Goal: Check status: Check status

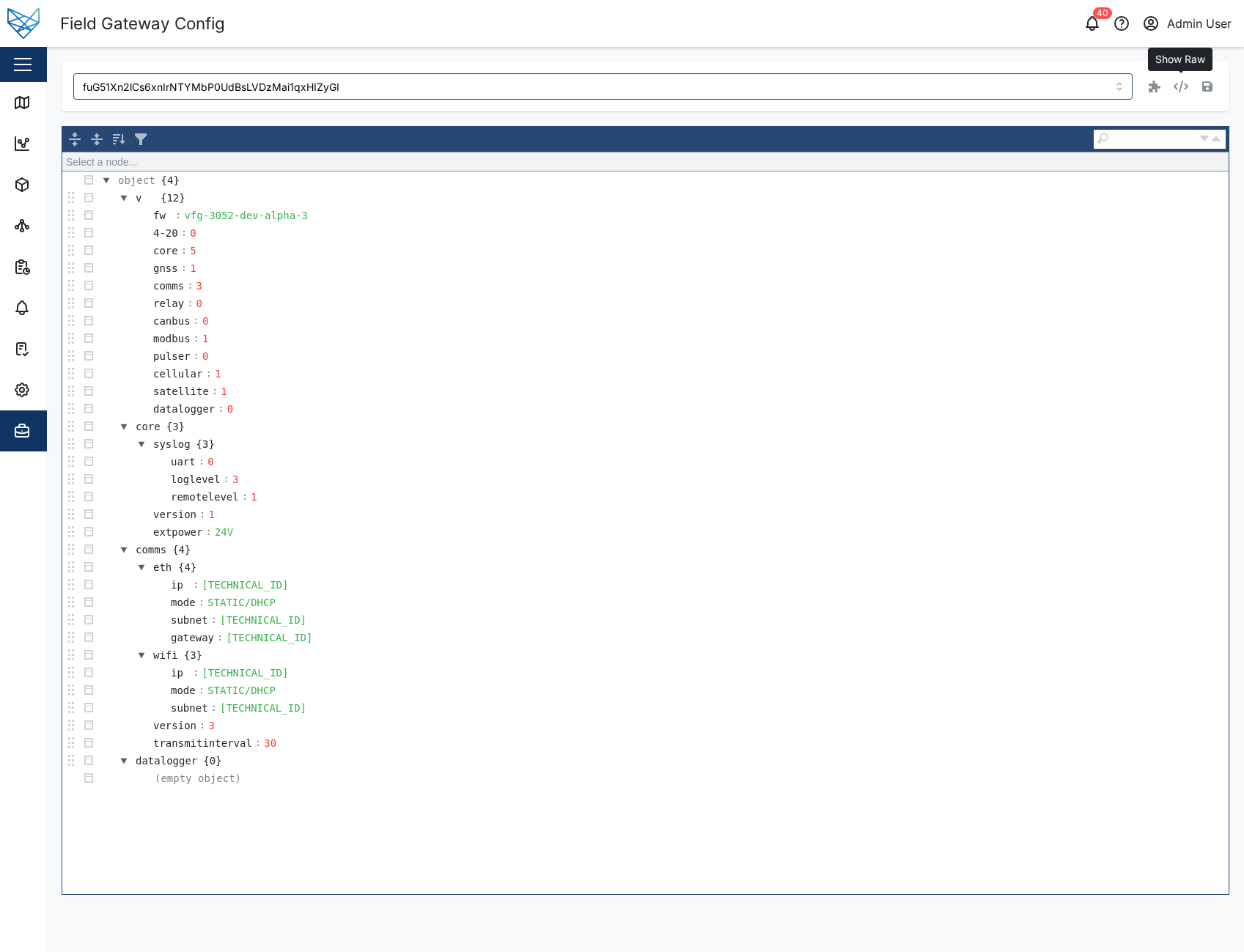
click at [1187, 84] on icon "button" at bounding box center [1181, 86] width 15 height 12
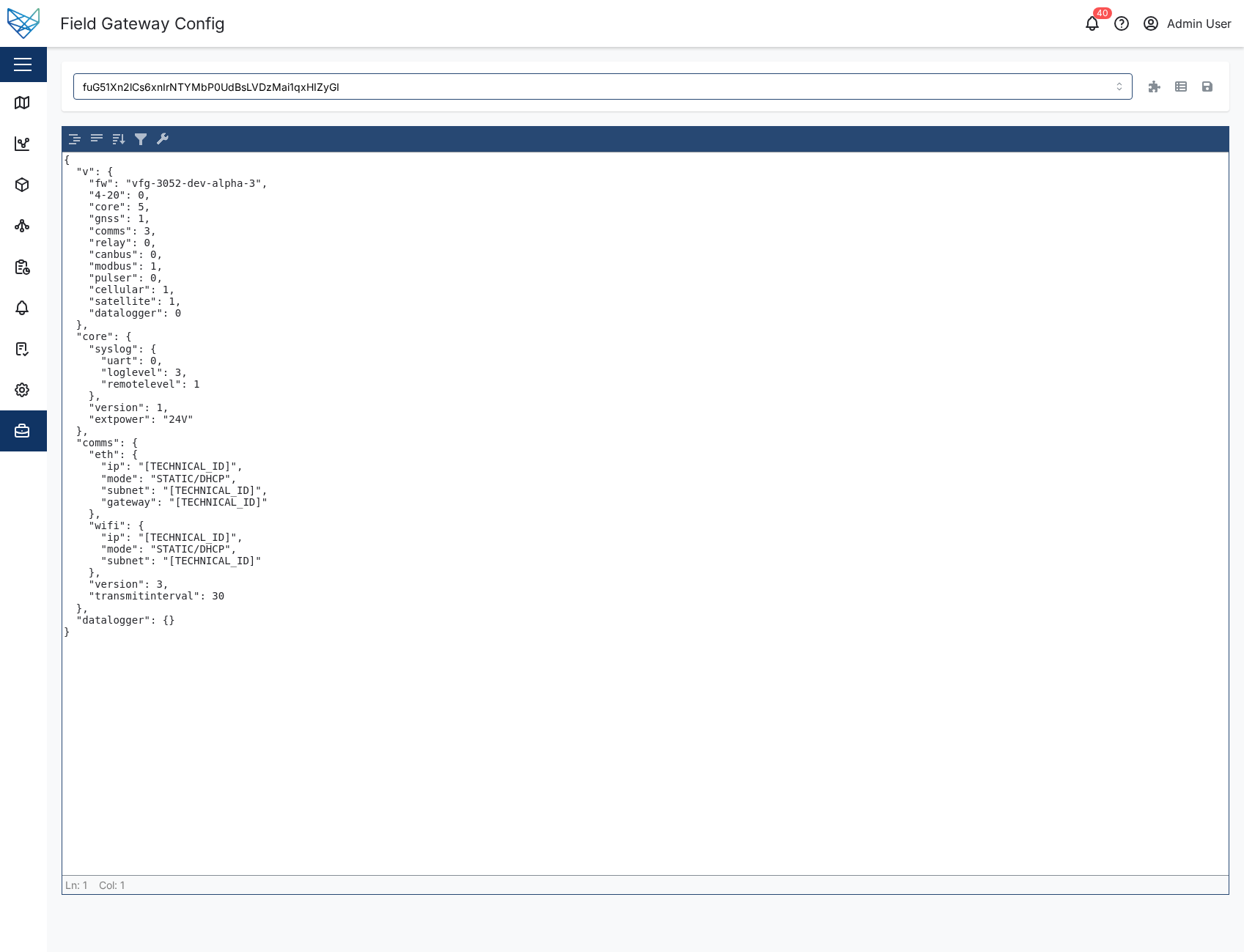
click at [95, 636] on textarea "{ "v": { "fw": "vfg-3052-dev-alpha-3", "4-20": 0, "core": 5, "gnss": 1, "comms"…" at bounding box center [645, 513] width 1166 height 723
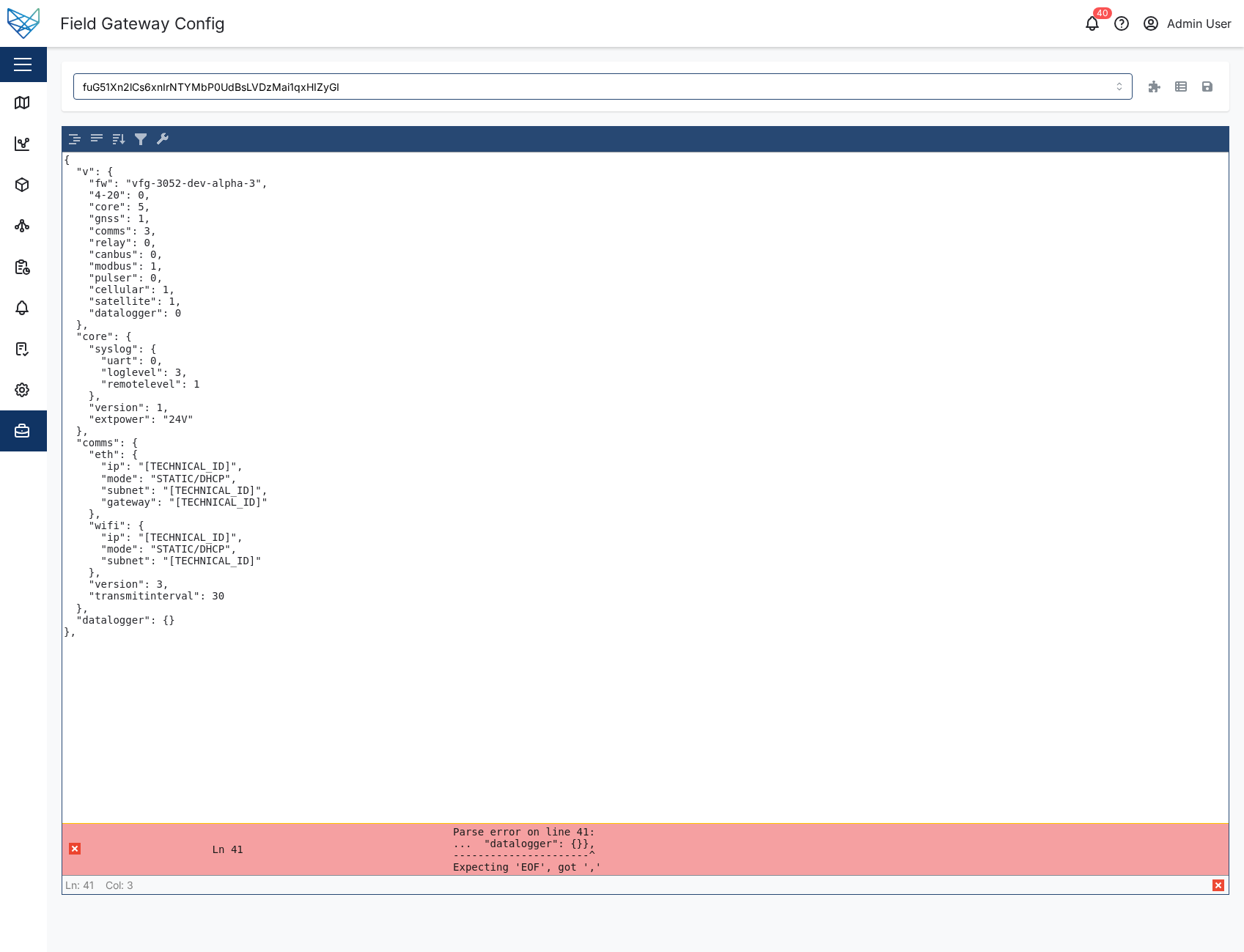
paste textarea ""4-20": { "a": { "sensorinstance": 12627, "transmitinterval": 60000"
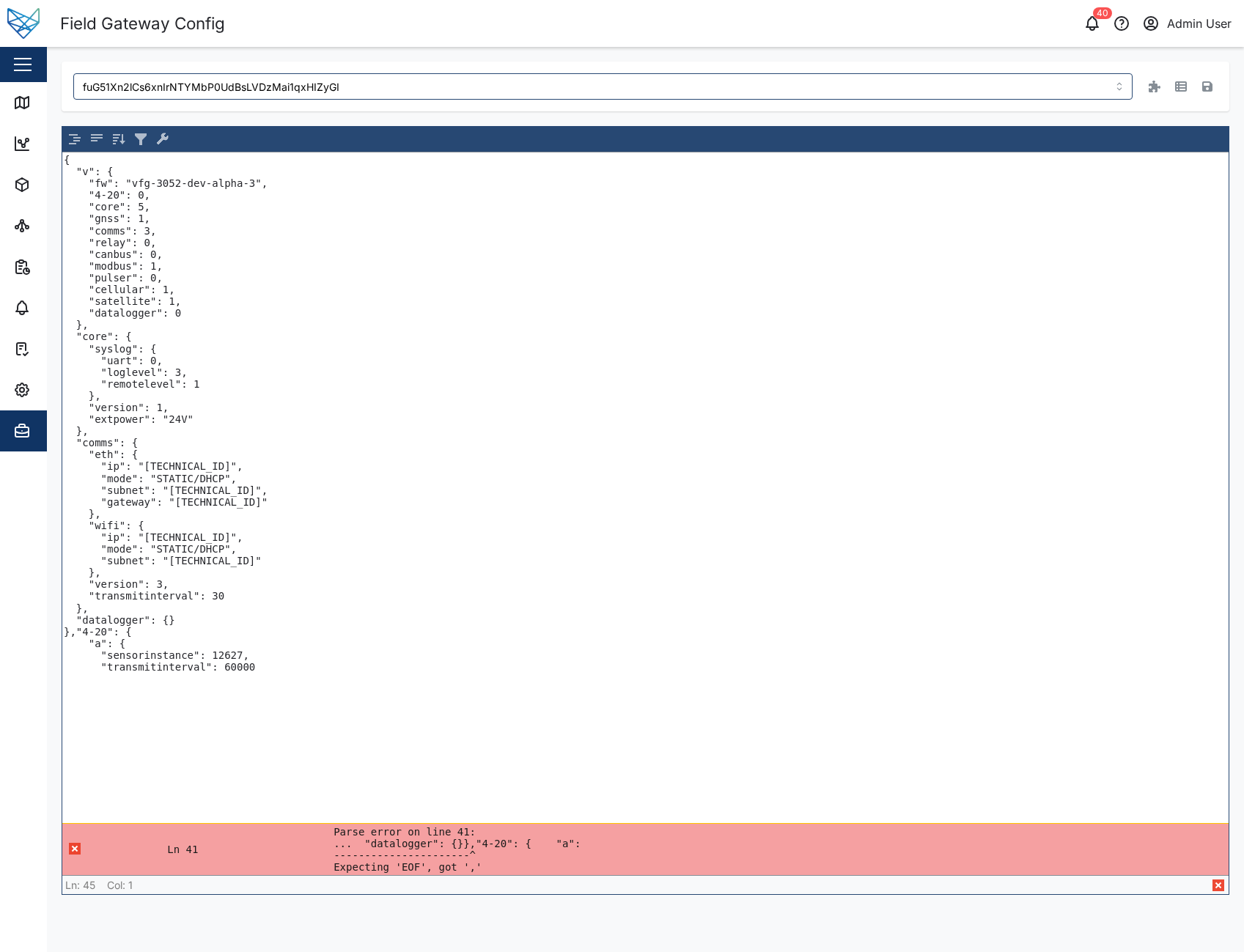
click at [73, 632] on textarea "{ "v": { "fw": "vfg-3052-dev-alpha-3", "4-20": 0, "core": 5, "gnss": 1, "comms"…" at bounding box center [645, 488] width 1166 height 670
click at [182, 623] on textarea "{ "v": { "fw": "vfg-3052-dev-alpha-3", "4-20": 0, "core": 5, "gnss": 1, "comms"…" at bounding box center [645, 488] width 1166 height 670
click at [112, 724] on textarea "{ "v": { "fw": "vfg-3052-dev-alpha-3", "4-20": 0, "core": 5, "gnss": 1, "comms"…" at bounding box center [645, 488] width 1166 height 670
click at [514, 865] on pre "Parse error on line 45: ...itinterval": 60000} ----------------------^ Expectin…" at bounding box center [816, 850] width 816 height 47
click at [131, 695] on textarea "{ "v": { "fw": "vfg-3052-dev-alpha-3", "4-20": 0, "core": 5, "gnss": 1, "comms"…" at bounding box center [645, 488] width 1166 height 670
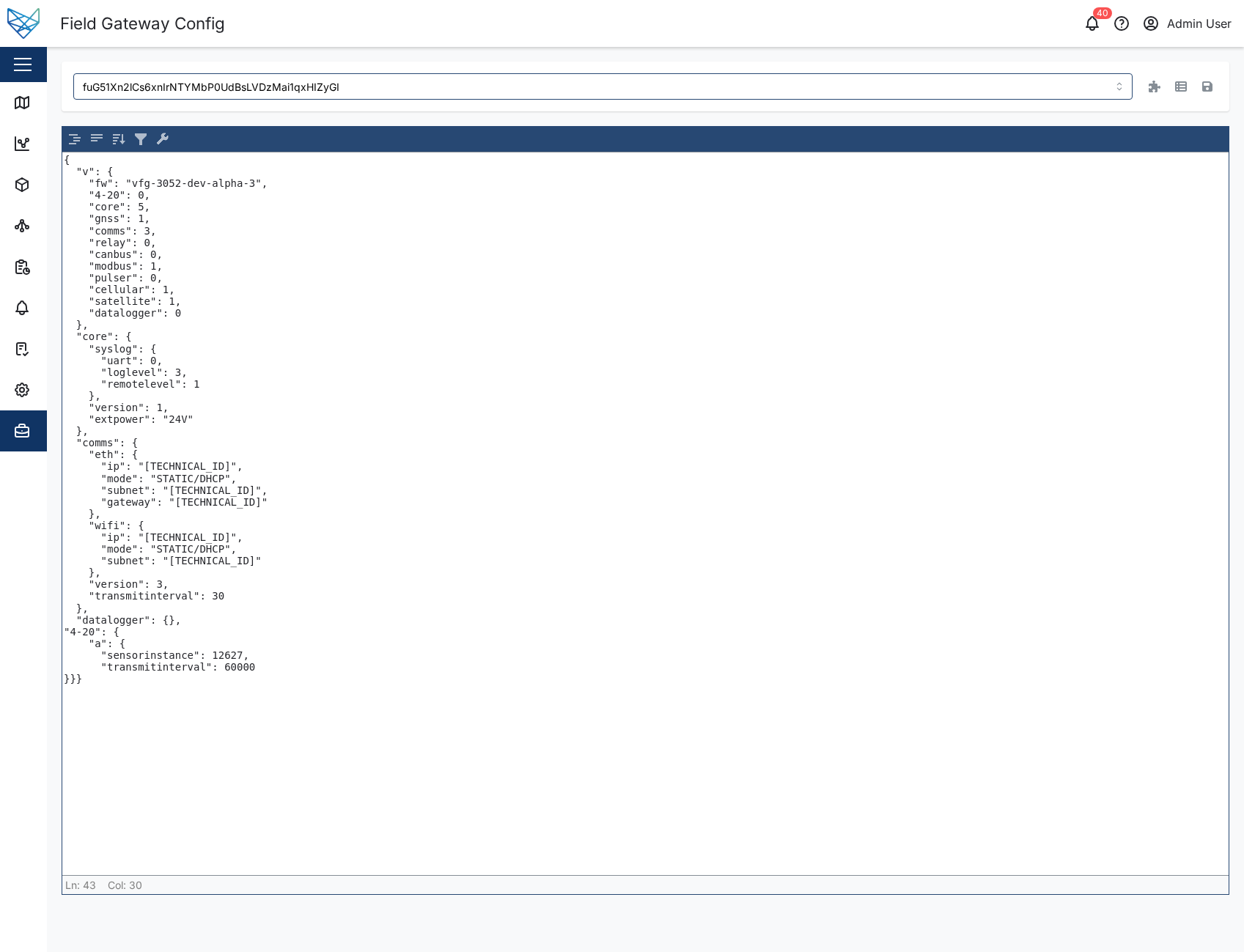
click at [226, 654] on textarea "{ "v": { "fw": "vfg-3052-dev-alpha-3", "4-20": 0, "core": 5, "gnss": 1, "comms"…" at bounding box center [645, 513] width 1166 height 723
type textarea "{ "v": { "fw": "vfg-3052-dev-alpha-3", "4-20": 0, "core": 5, "gnss": 1, "comms"…"
click at [1204, 84] on icon "button" at bounding box center [1207, 86] width 10 height 12
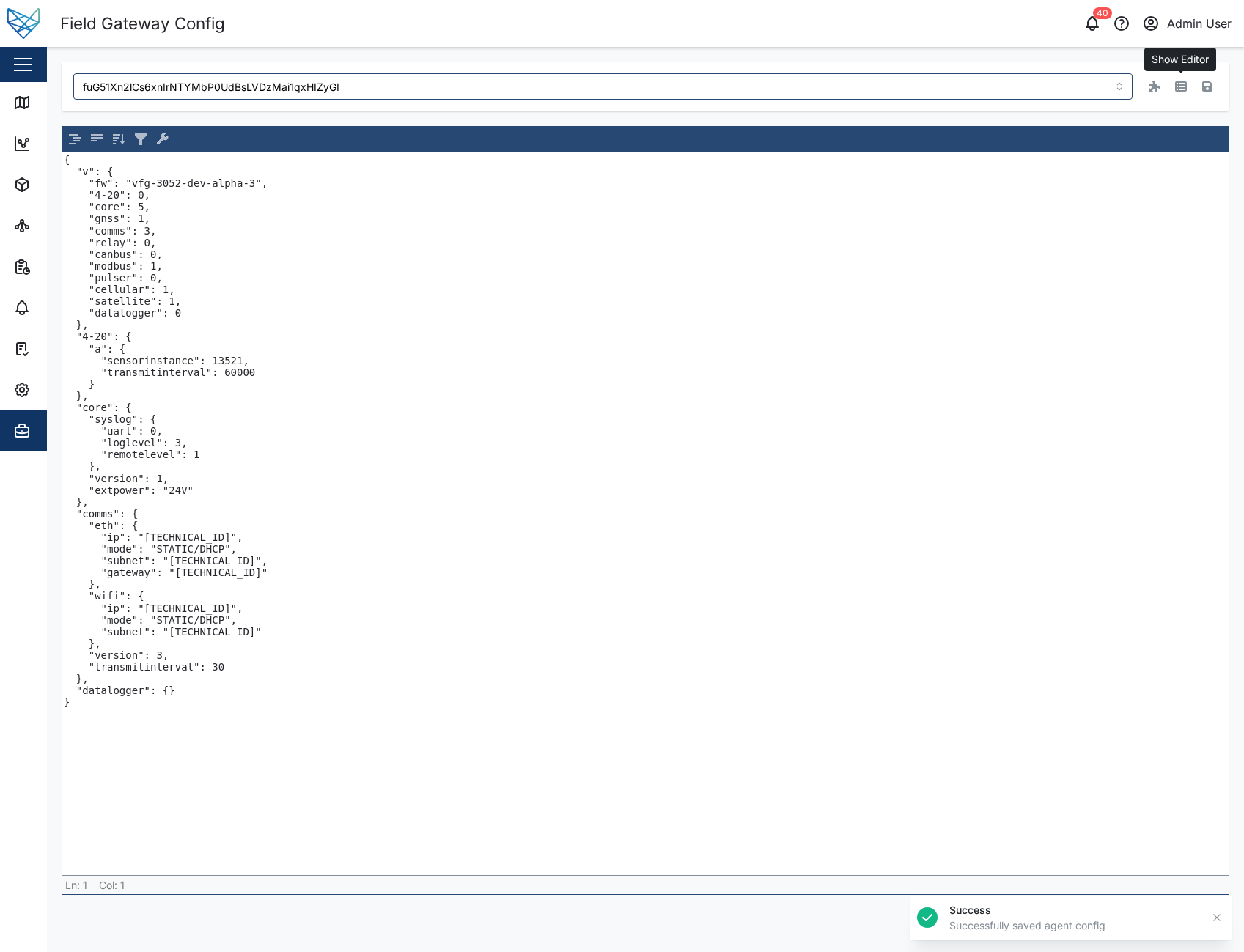
click at [1178, 84] on icon "button" at bounding box center [1181, 86] width 12 height 12
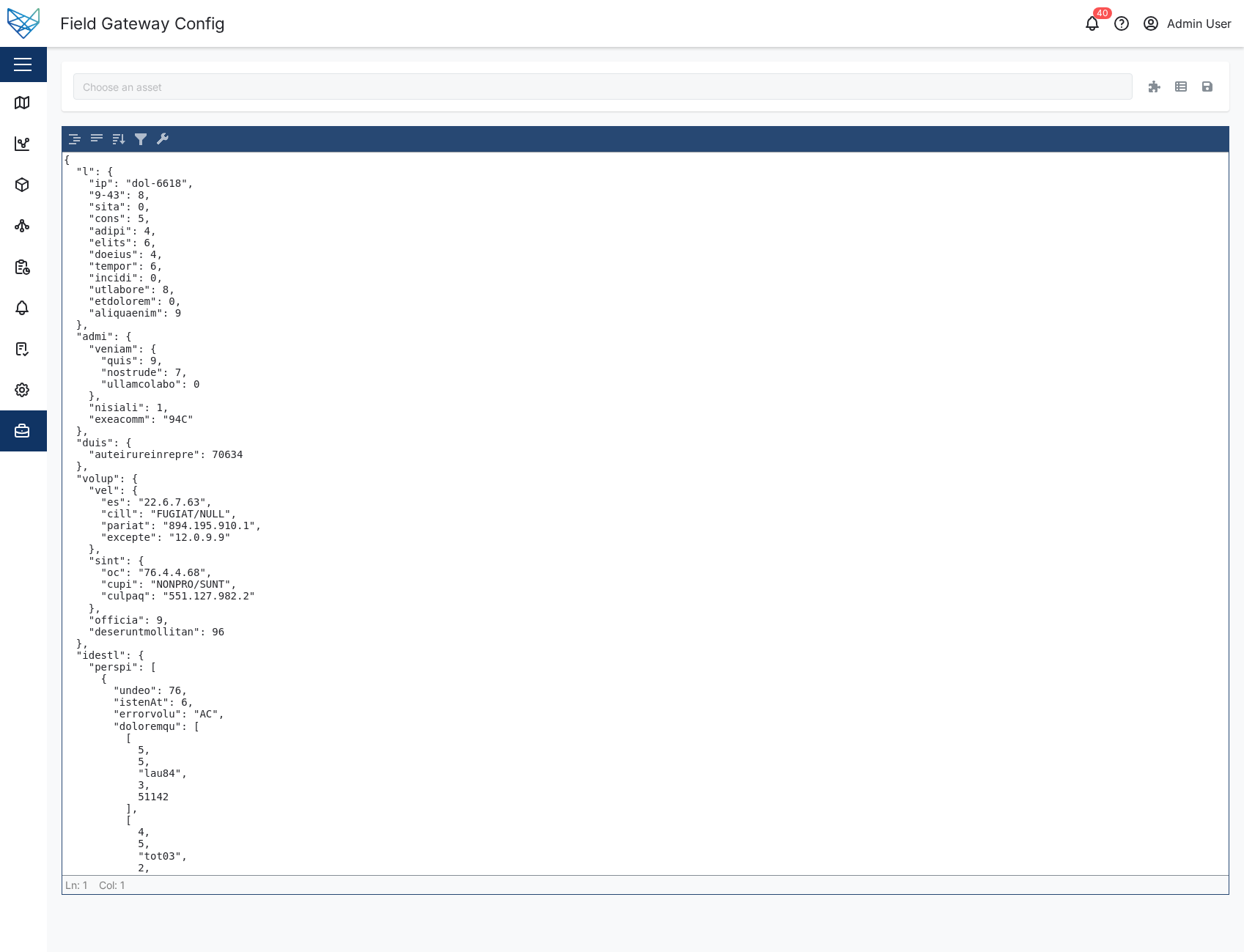
type input "AK"
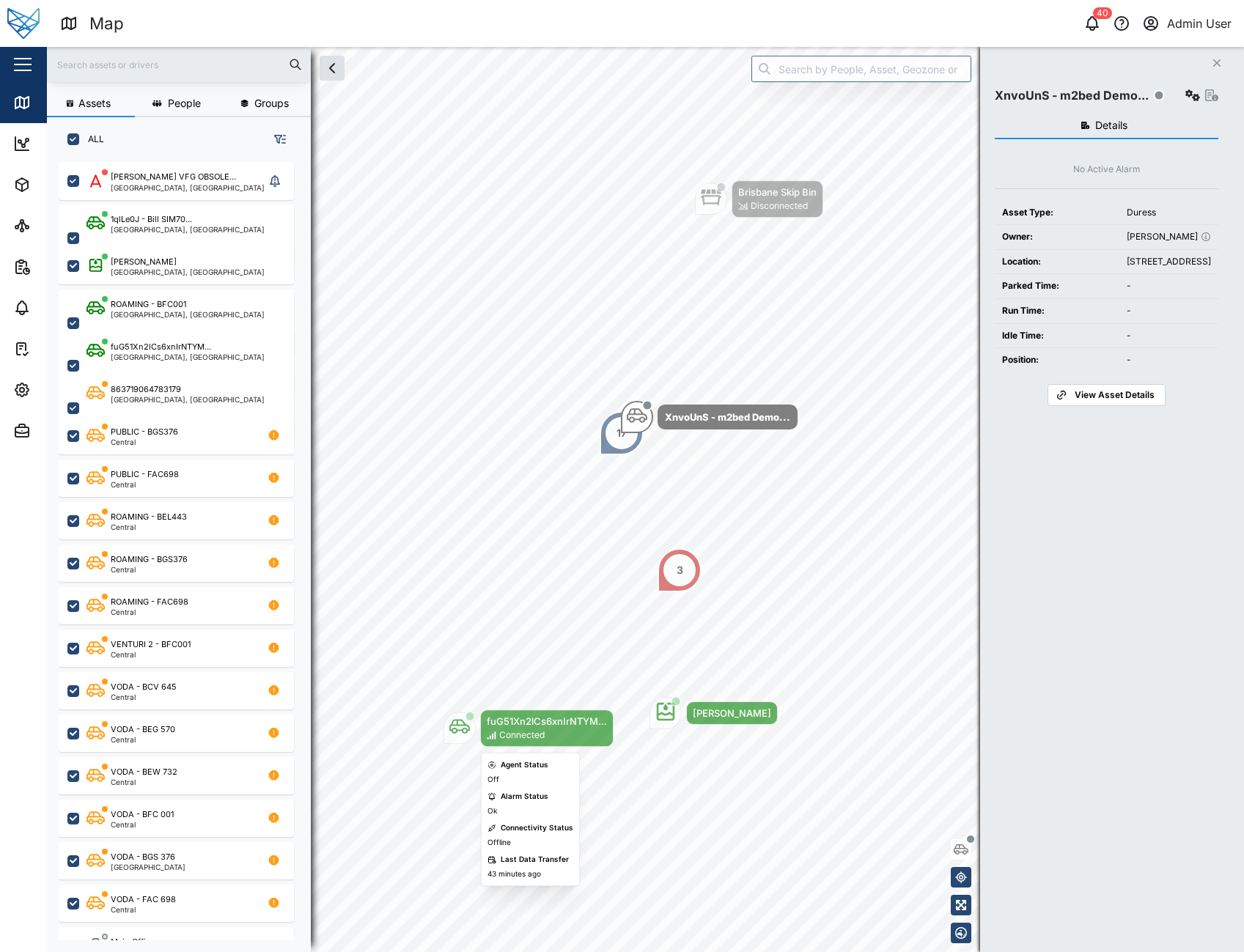
click at [465, 736] on icon "Map marker" at bounding box center [460, 727] width 20 height 20
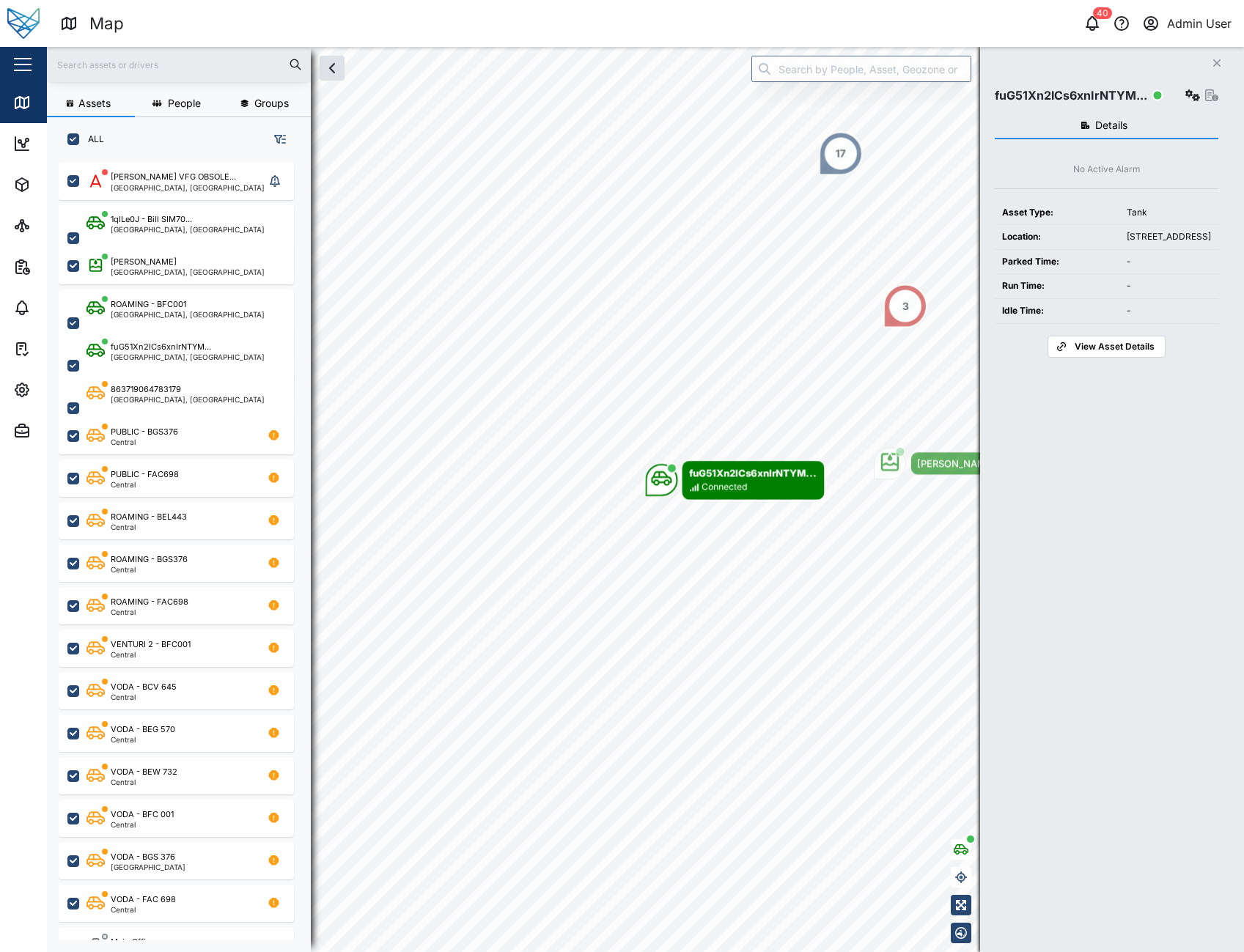
click at [1097, 357] on span "View Asset Details" at bounding box center [1115, 346] width 80 height 20
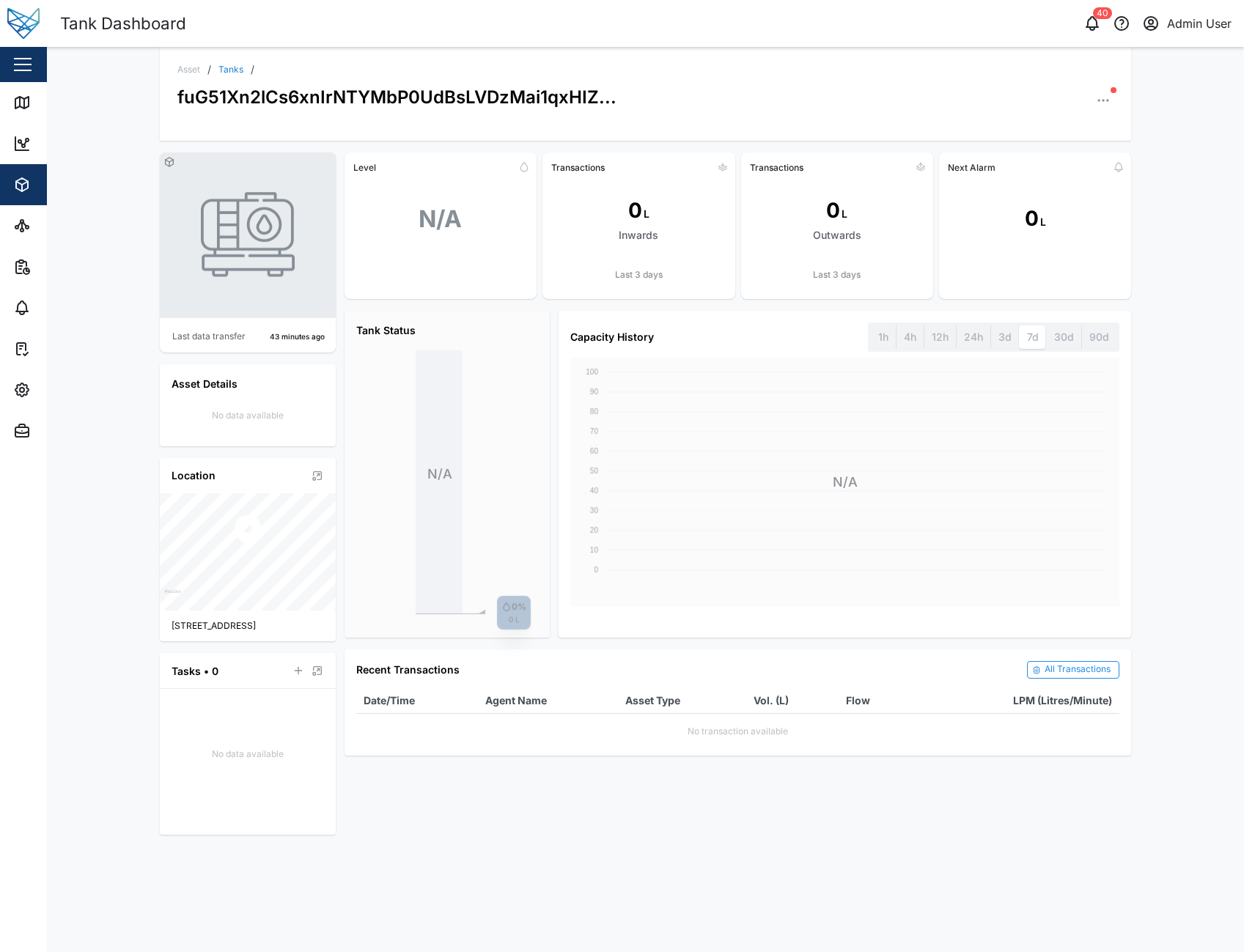
click at [1101, 102] on icon "button" at bounding box center [1104, 101] width 15 height 15
click at [1190, 502] on div "Asset / Tanks / fuG51Xn2lCs6xnIrNTYMbP0UdBsLVDzMai1qxHIZ... Asset Settings Conf…" at bounding box center [646, 500] width 1197 height 905
click at [1105, 101] on icon "button" at bounding box center [1104, 101] width 15 height 15
click at [1049, 202] on div "Sensors" at bounding box center [1046, 204] width 108 height 14
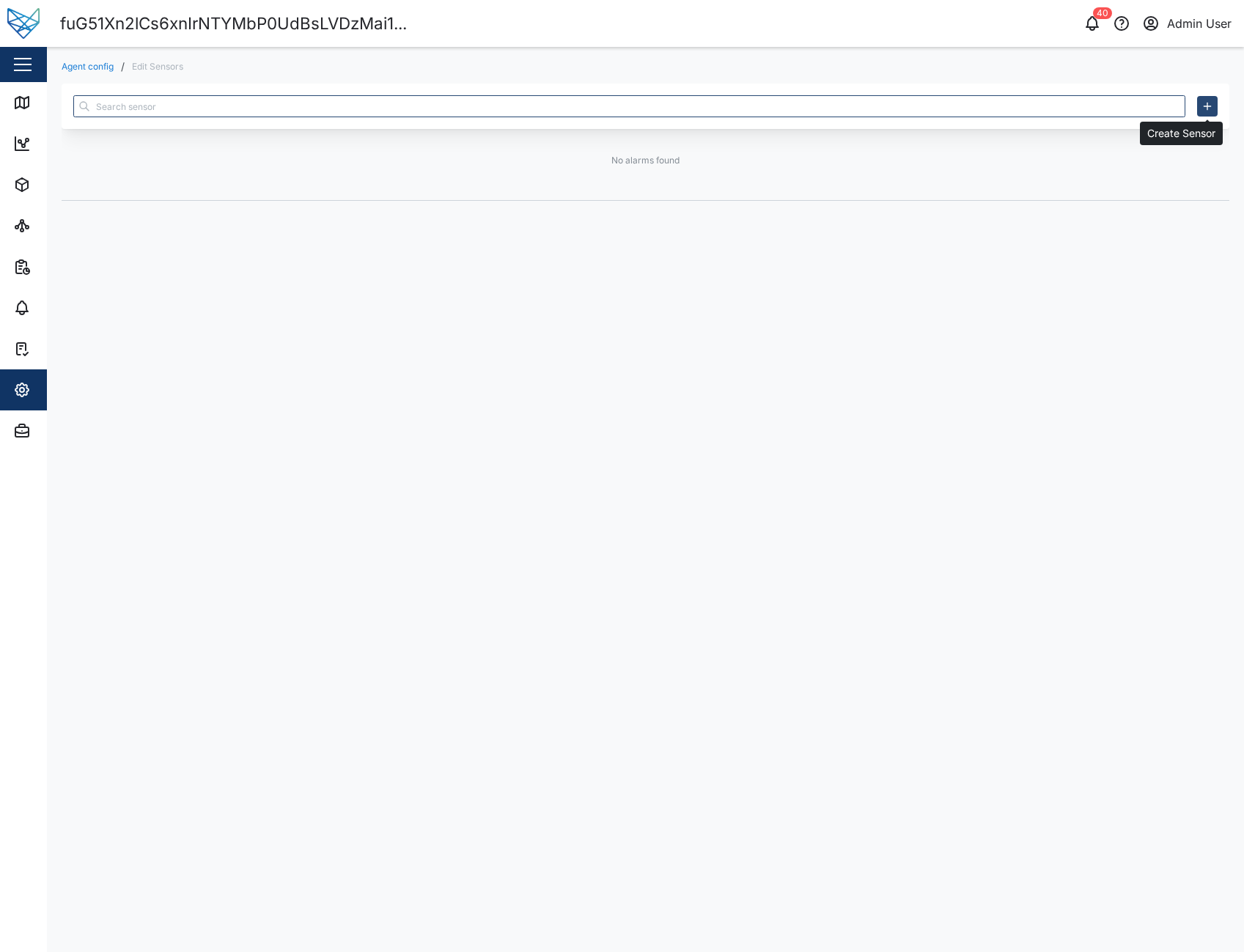
click at [1209, 104] on icon "button" at bounding box center [1207, 106] width 12 height 12
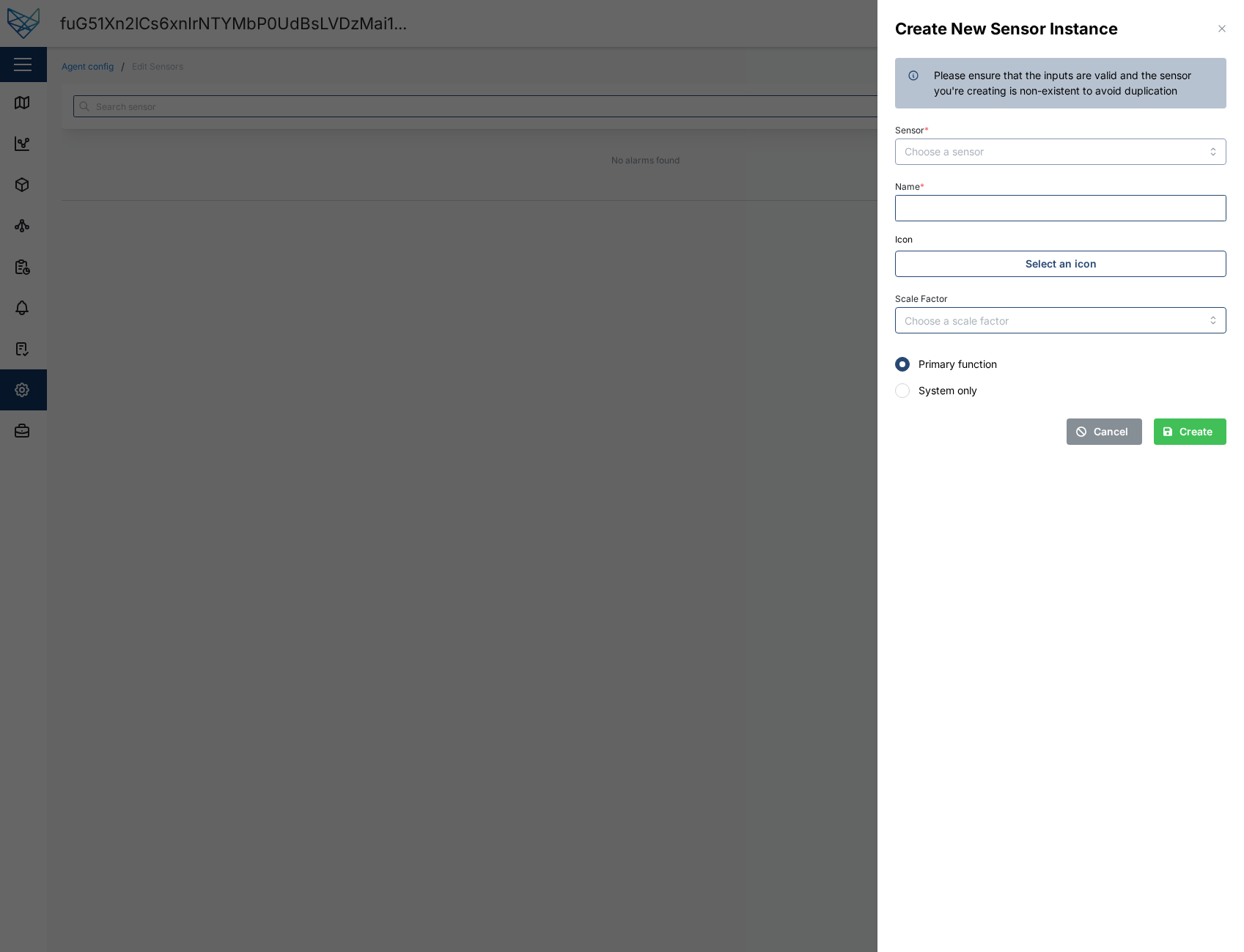
click at [1168, 156] on input "Sensor *" at bounding box center [1060, 151] width 332 height 27
type input "Fuel Level Liter"
click at [1096, 202] on input "Name *" at bounding box center [1060, 208] width 332 height 27
type input "Fuel level liter"
click at [1176, 433] on div "Create" at bounding box center [1188, 431] width 49 height 25
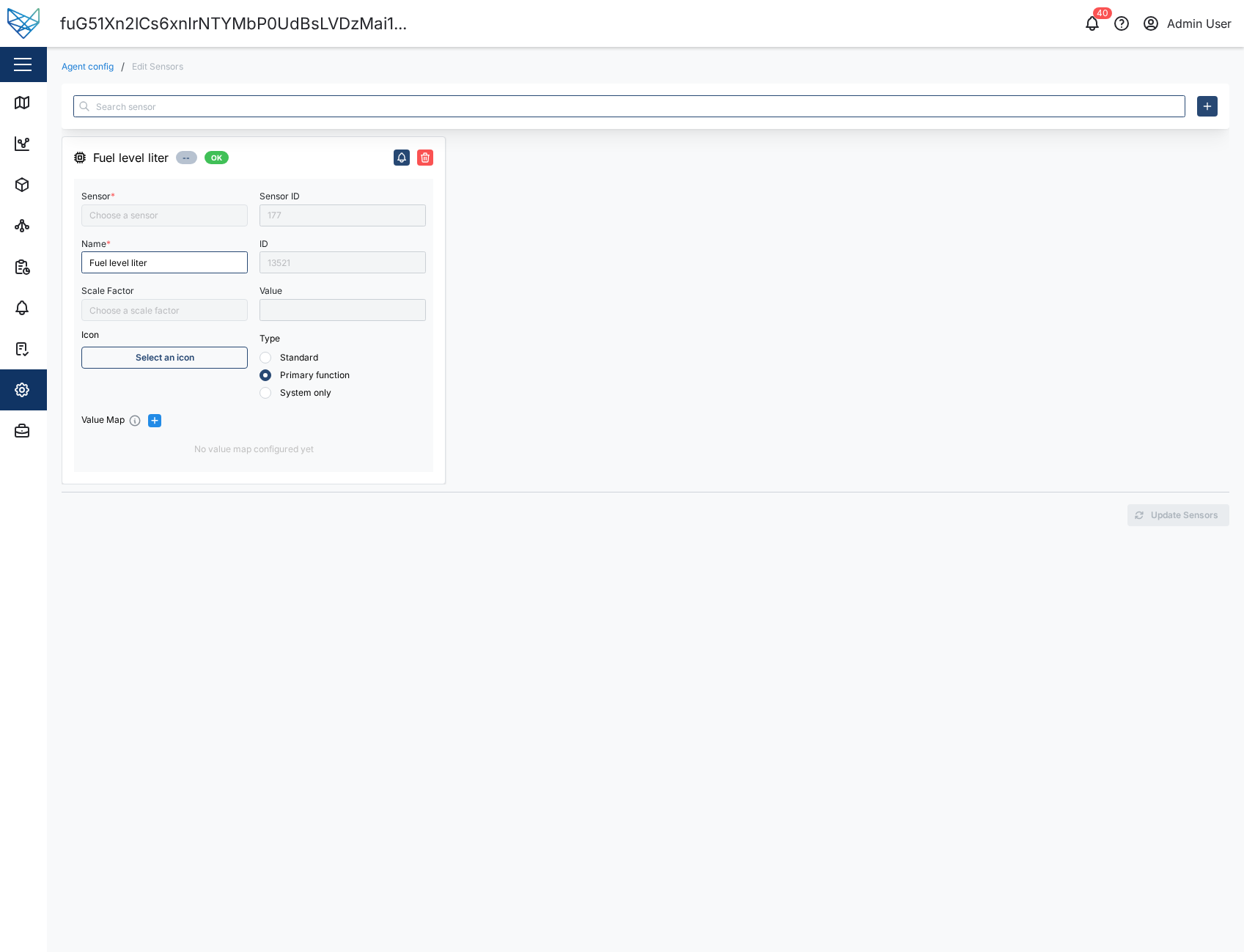
type input "Fuel Level Liter"
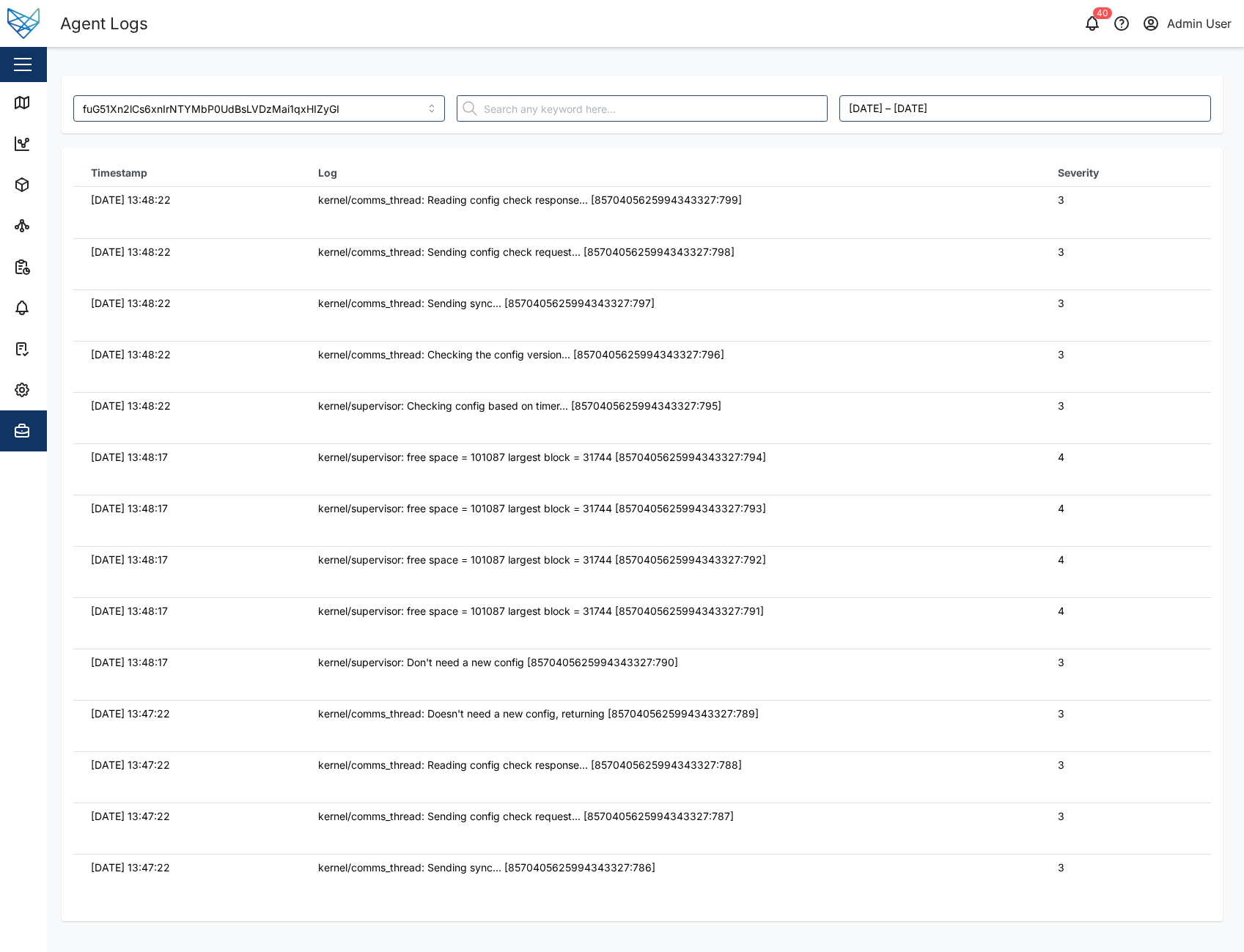
click at [561, 55] on div "fuG51Xn2lCs6xnIrNTYMbP0UdBsLVDzMai1qxHIZyGI August 29, 2025 – September 5, 2025…" at bounding box center [646, 62] width 1197 height 30
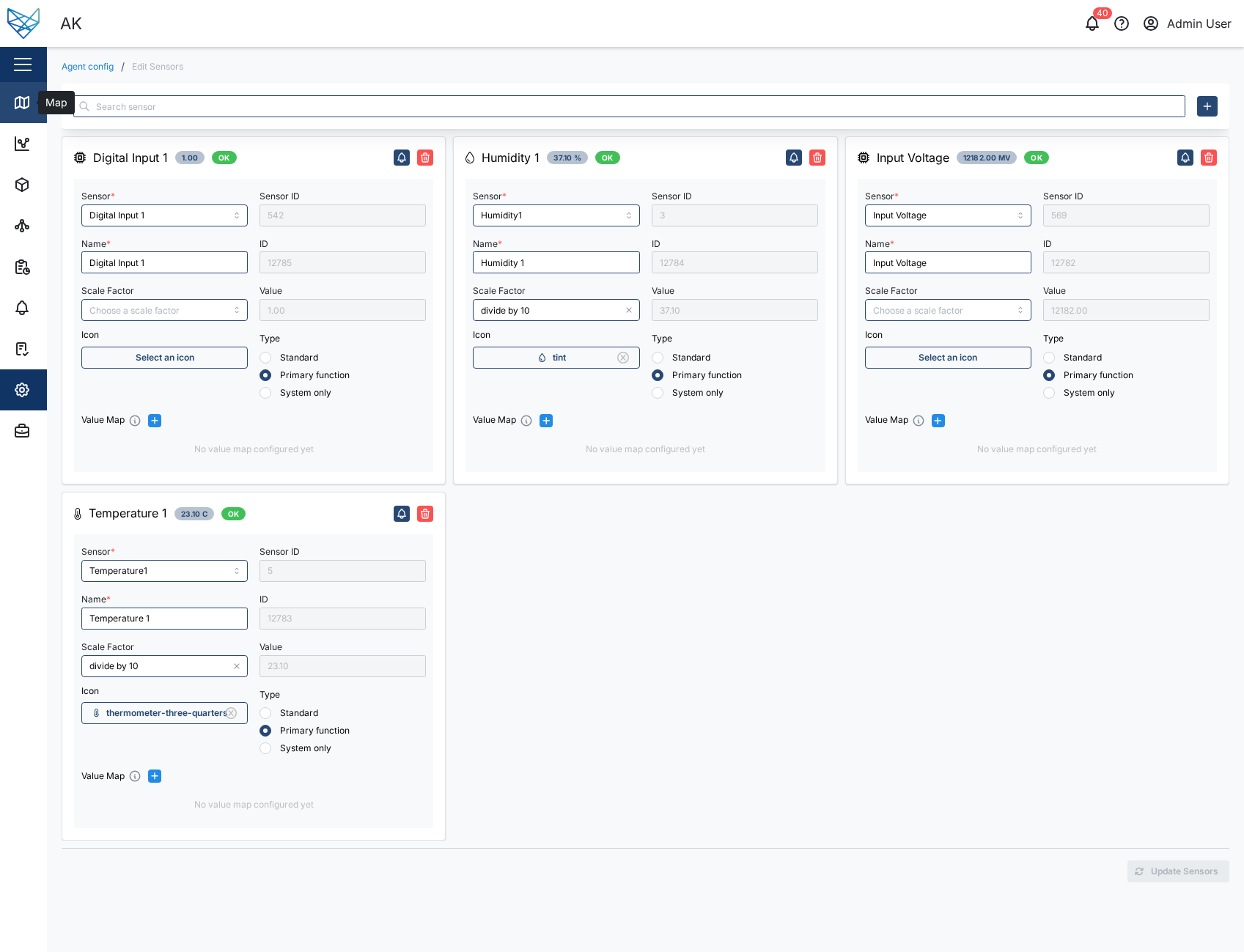
click at [33, 110] on div "Map" at bounding box center [42, 102] width 58 height 18
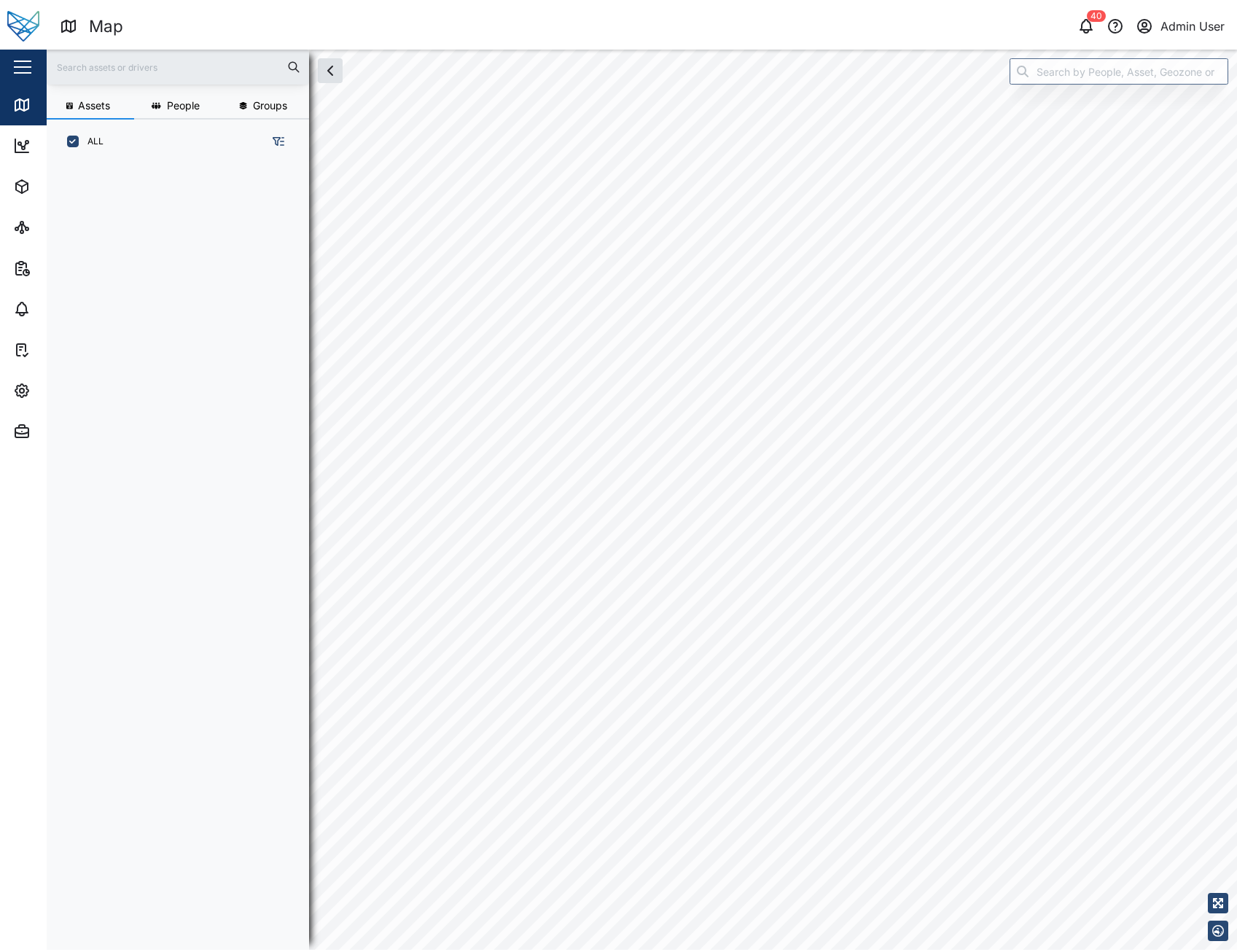
scroll to position [768, 228]
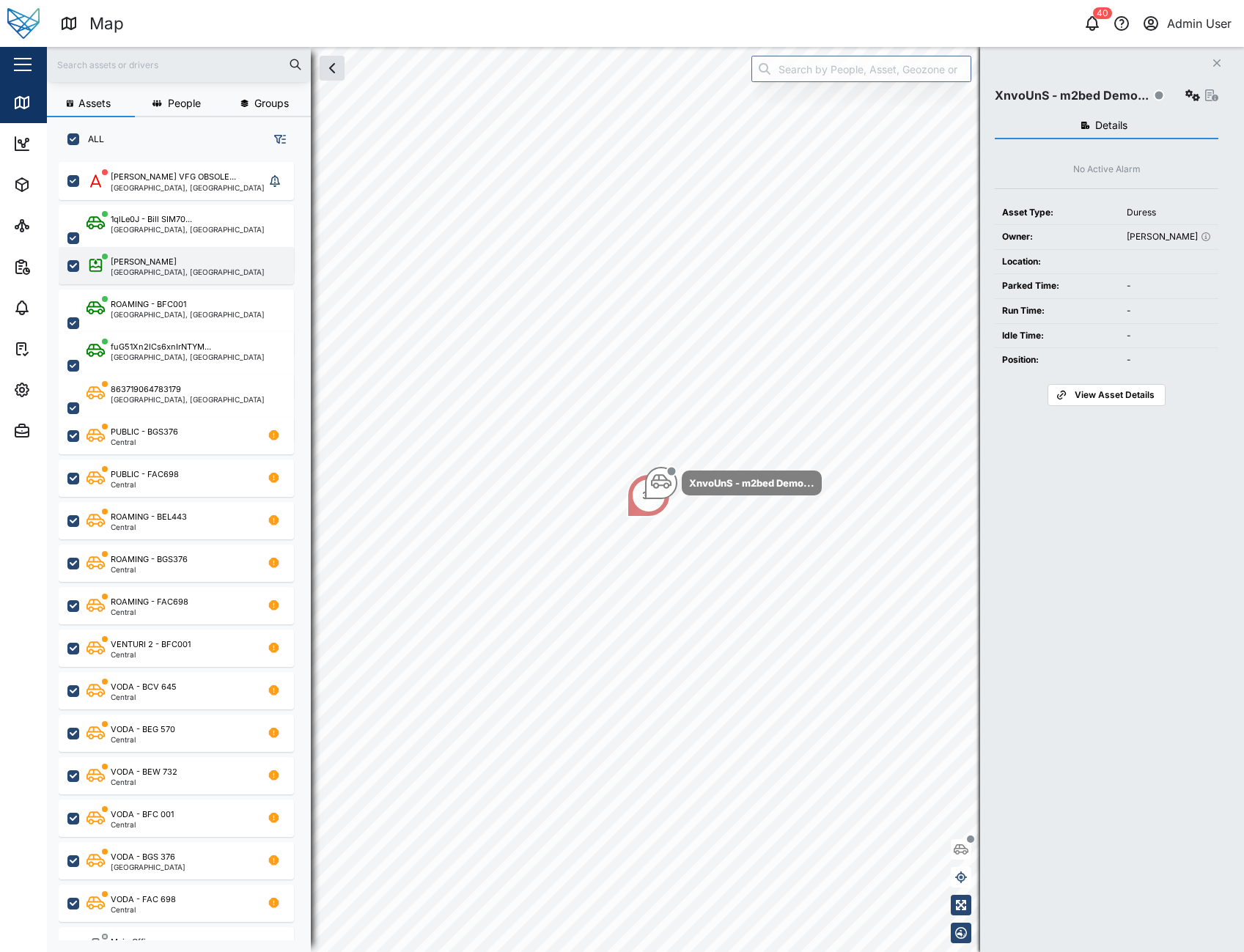
click at [179, 263] on div "[PERSON_NAME]" at bounding box center [187, 261] width 154 height 12
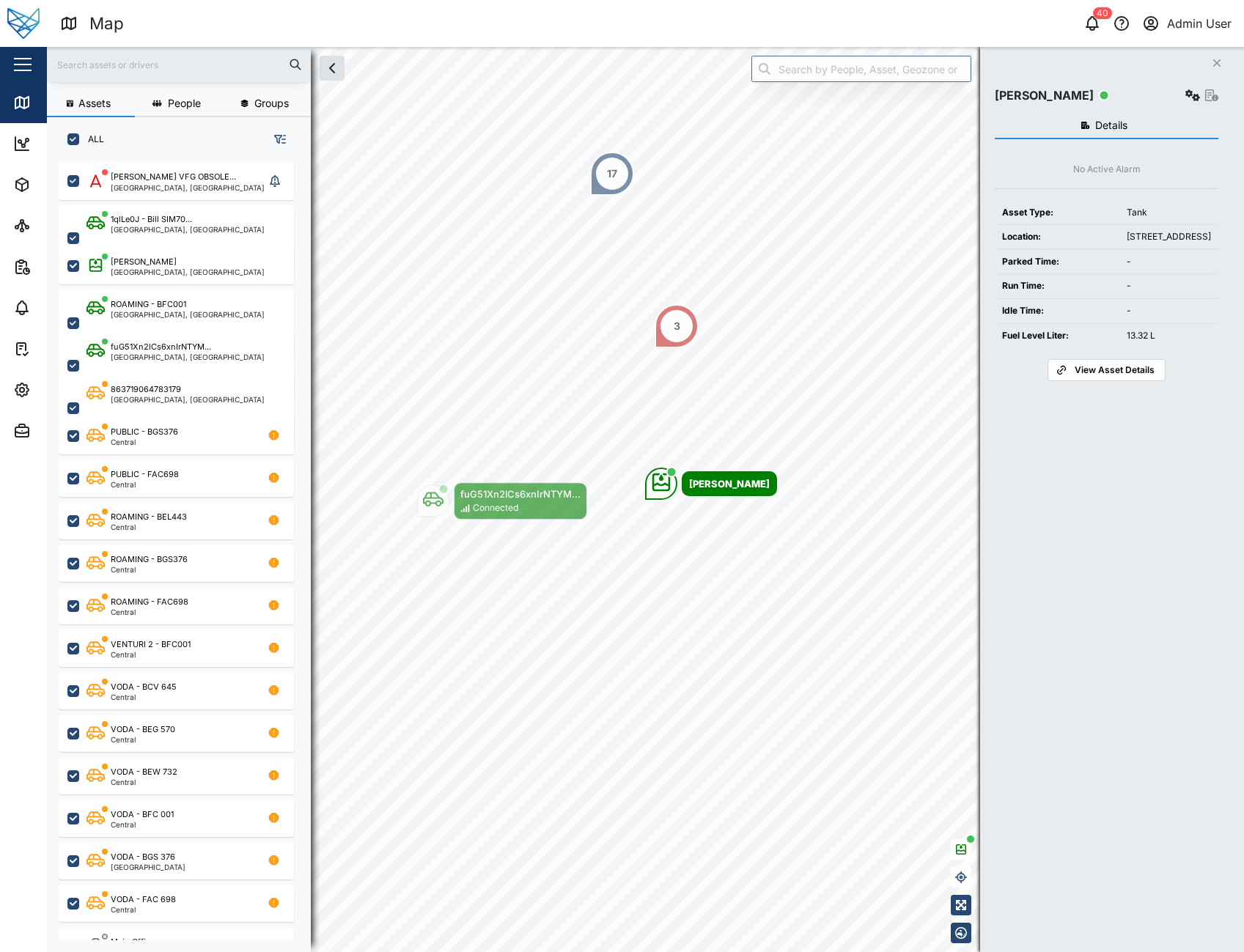
click at [1093, 380] on span "View Asset Details" at bounding box center [1115, 370] width 80 height 20
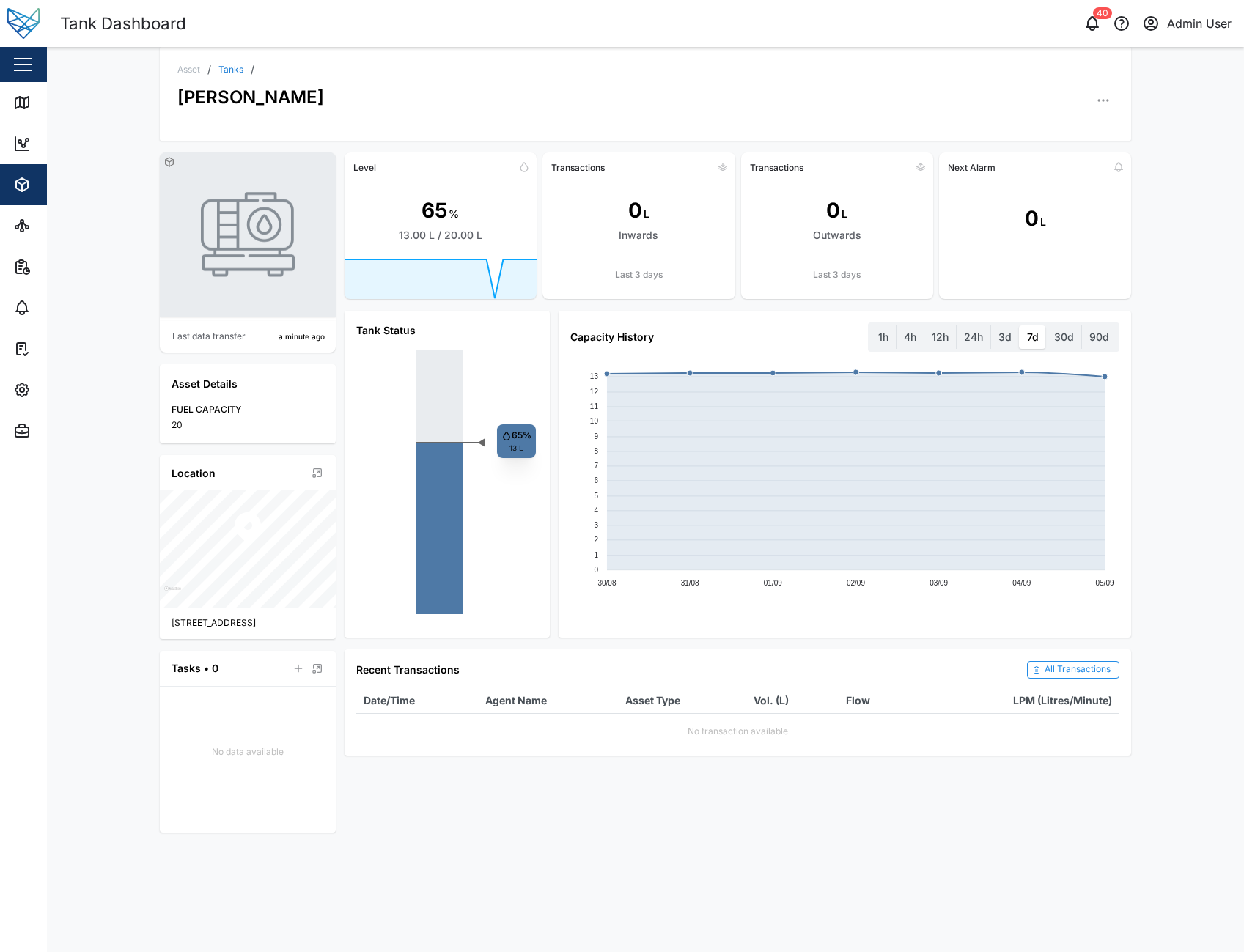
click at [1113, 96] on button "button" at bounding box center [1104, 101] width 20 height 20
click at [1018, 201] on div "Sensors" at bounding box center [1046, 204] width 108 height 14
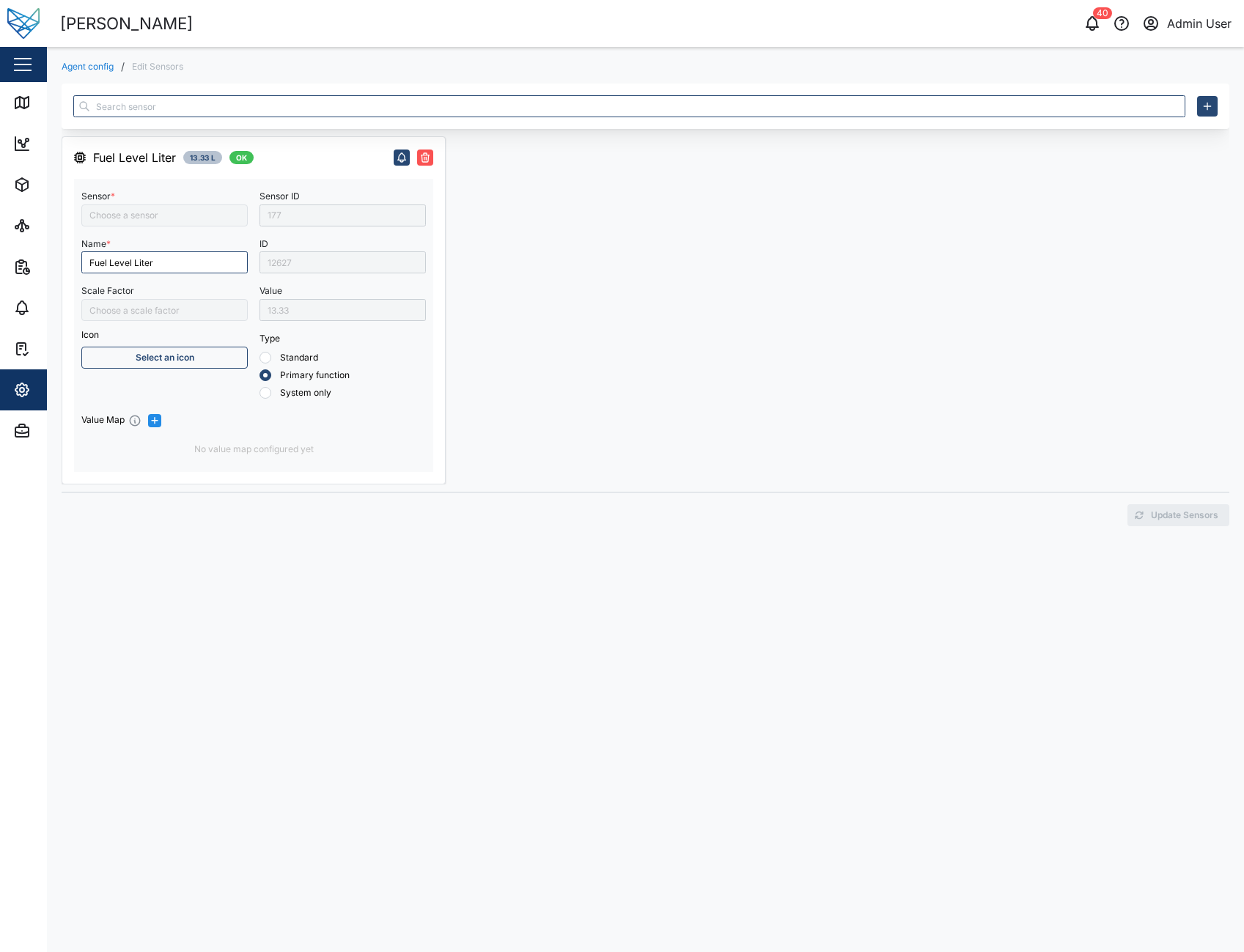
type input "Fuel Level Liter"
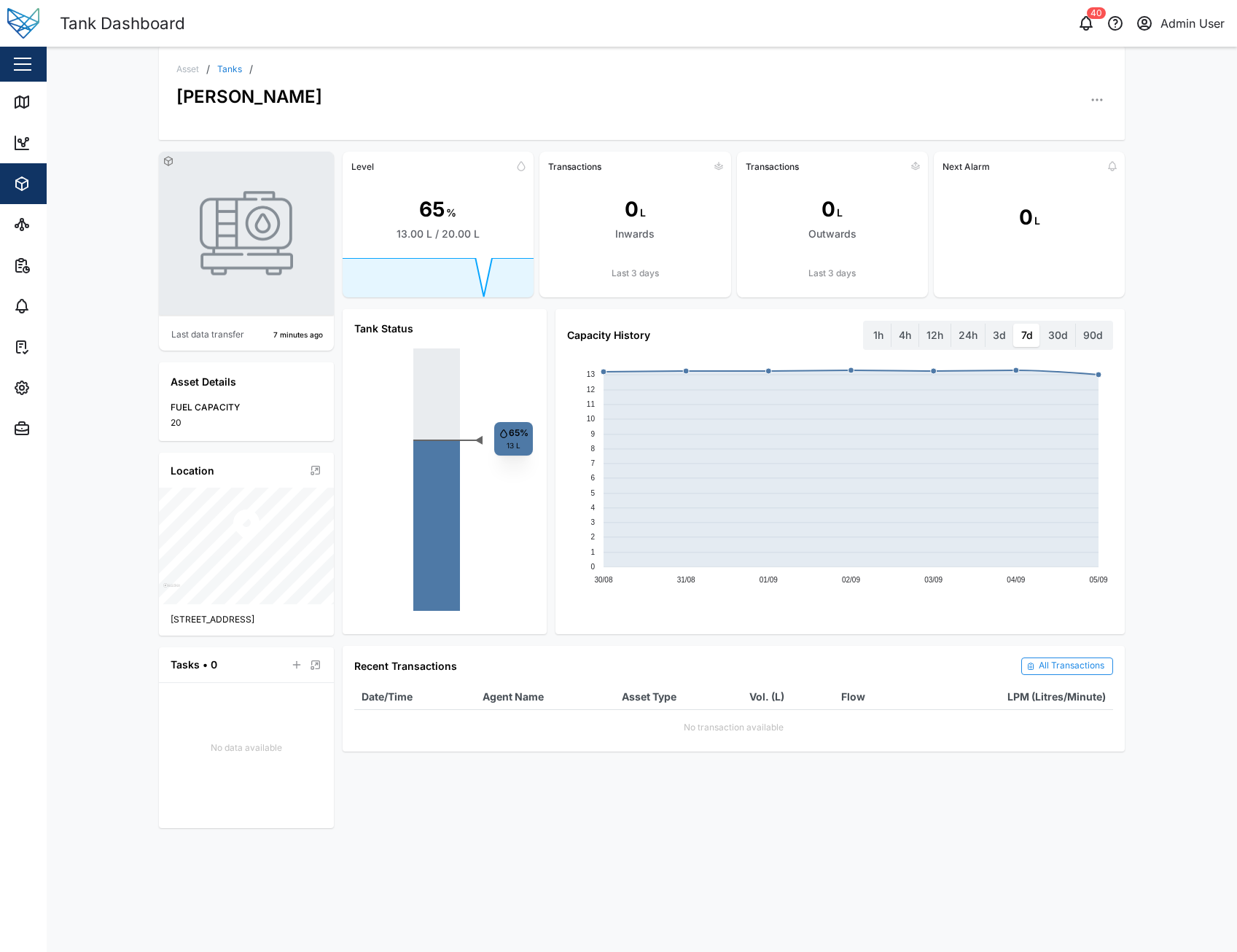
click at [1169, 127] on div "Asset / Tanks / Adam Tank Last data transfer 7 minutes ago Asset Details FUEL C…" at bounding box center [642, 499] width 1190 height 905
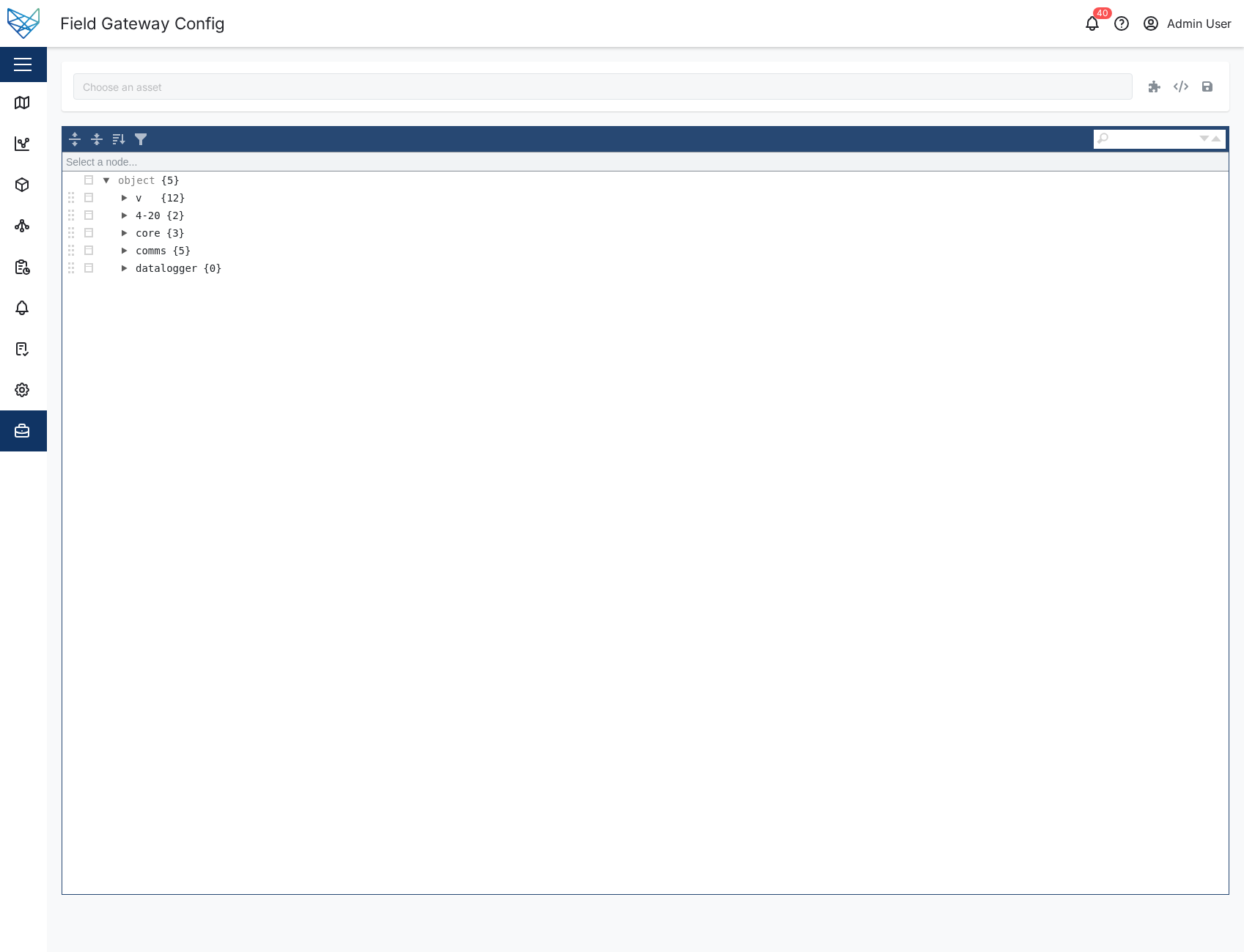
type input "[PERSON_NAME]"
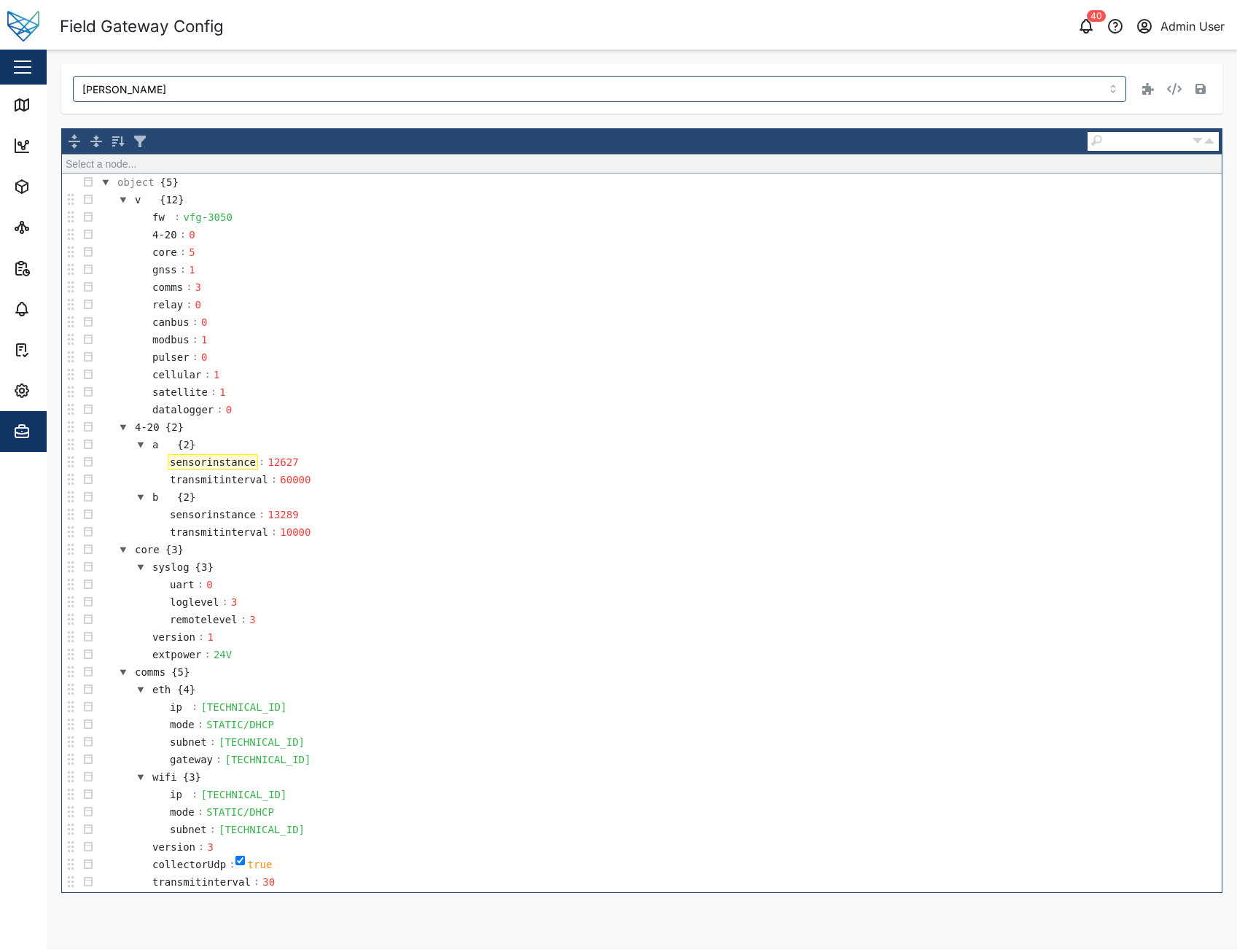
scroll to position [34, 0]
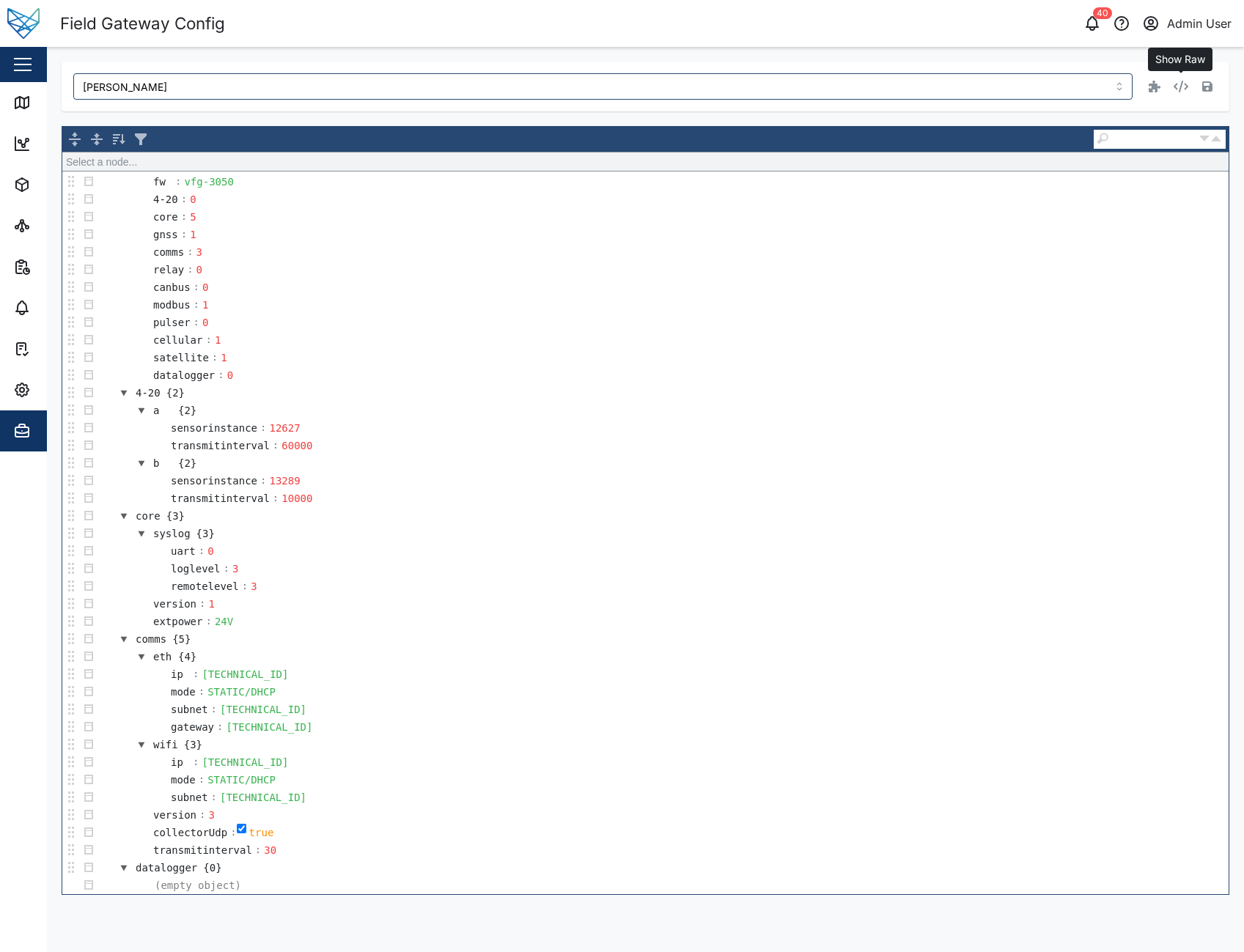
click at [1182, 87] on icon "button" at bounding box center [1181, 86] width 15 height 12
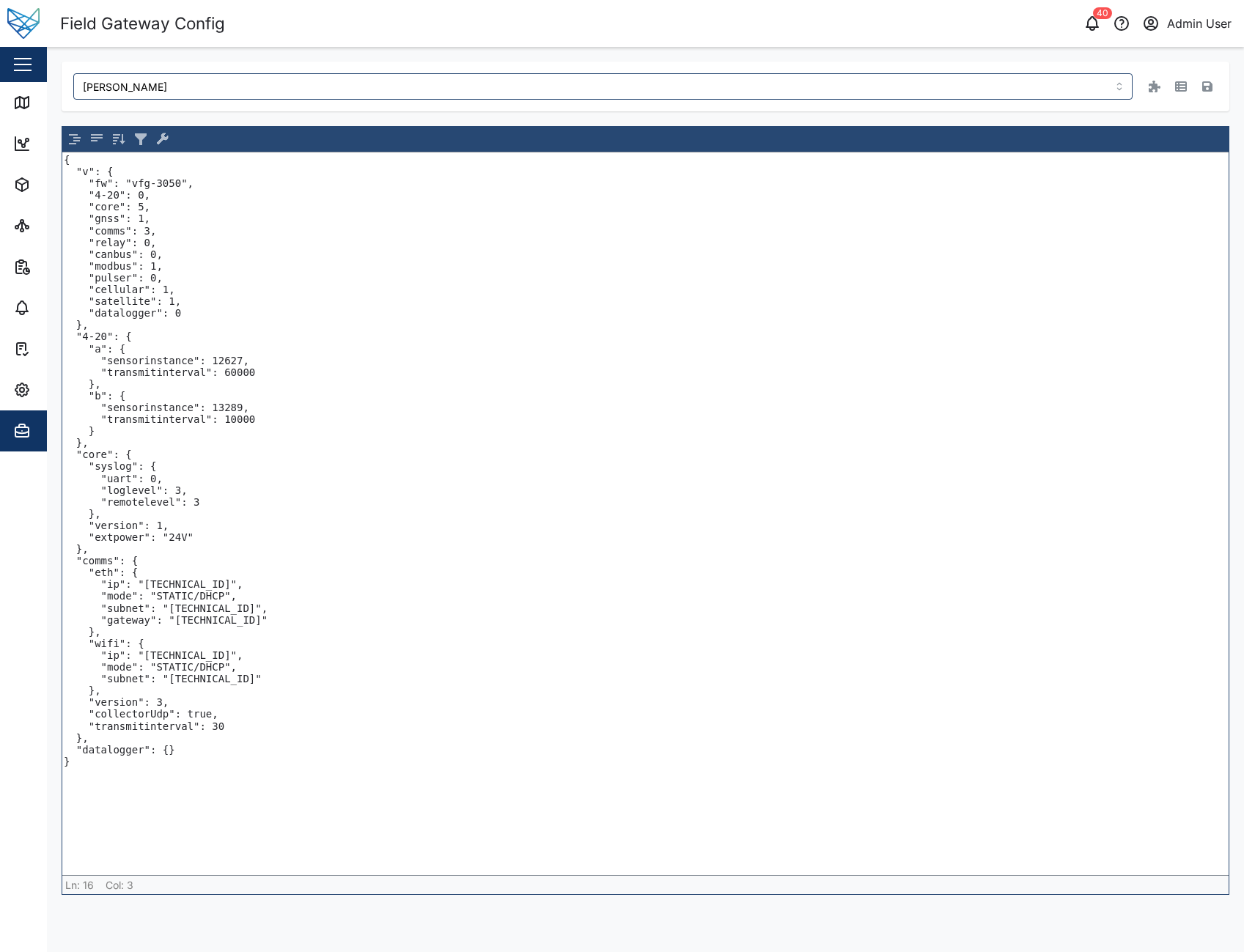
drag, startPoint x: 74, startPoint y: 337, endPoint x: 245, endPoint y: 373, distance: 174.7
click at [245, 373] on textarea "{ "v": { "fw": "vfg-3050", "4-20": 0, "core": 5, "gnss": 1, "comms": 3, "relay"…" at bounding box center [645, 513] width 1166 height 723
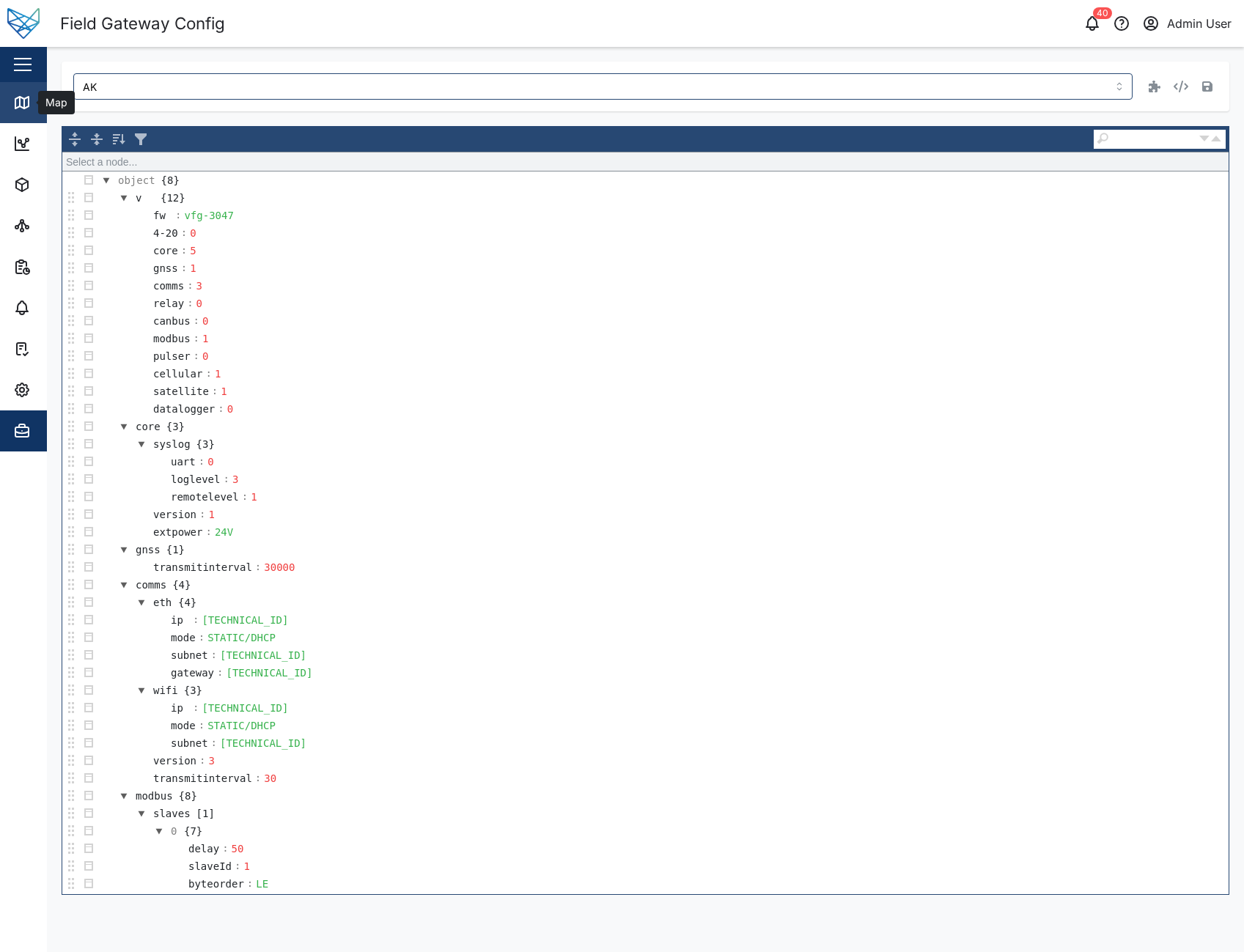
click at [30, 109] on icon at bounding box center [21, 102] width 18 height 18
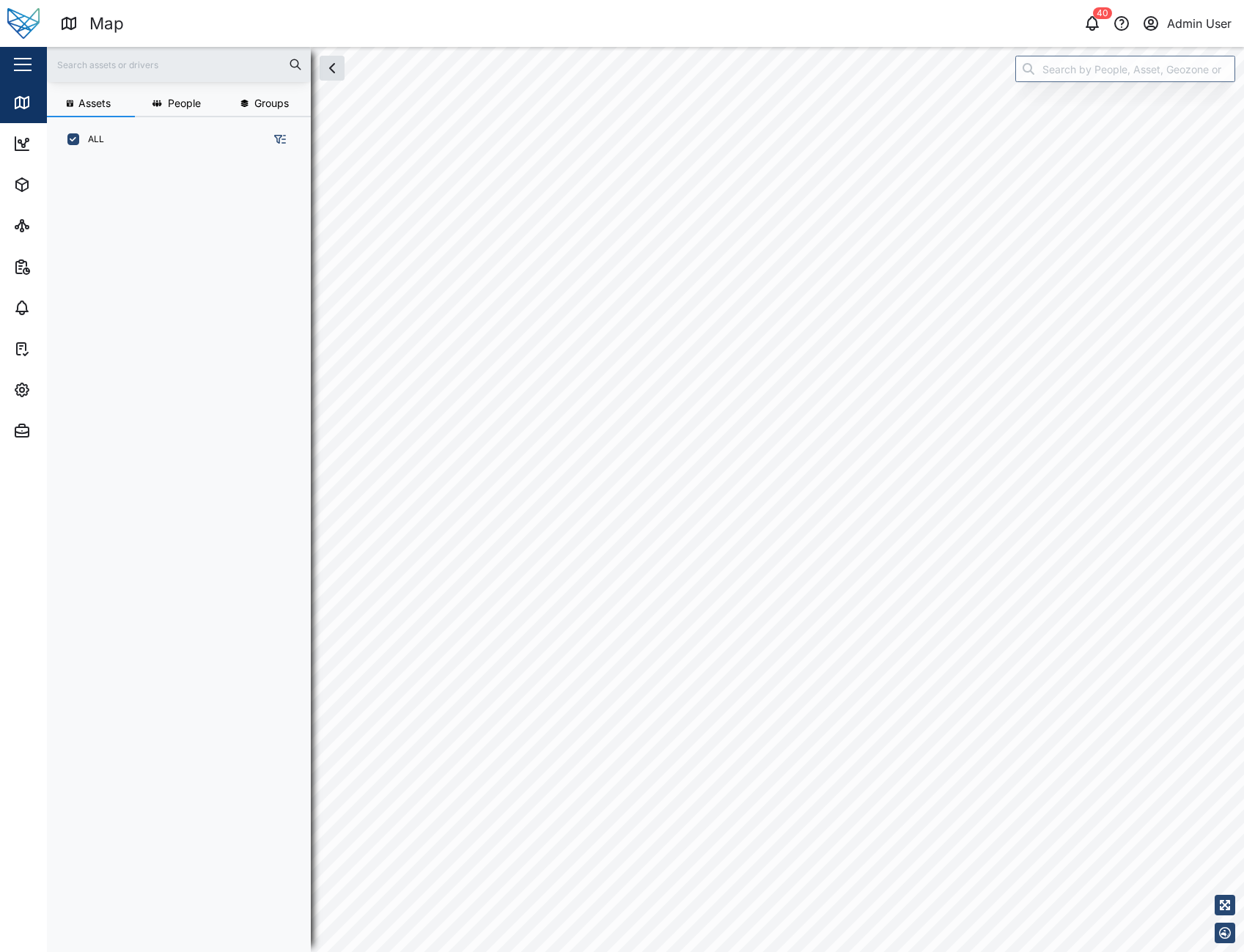
scroll to position [773, 229]
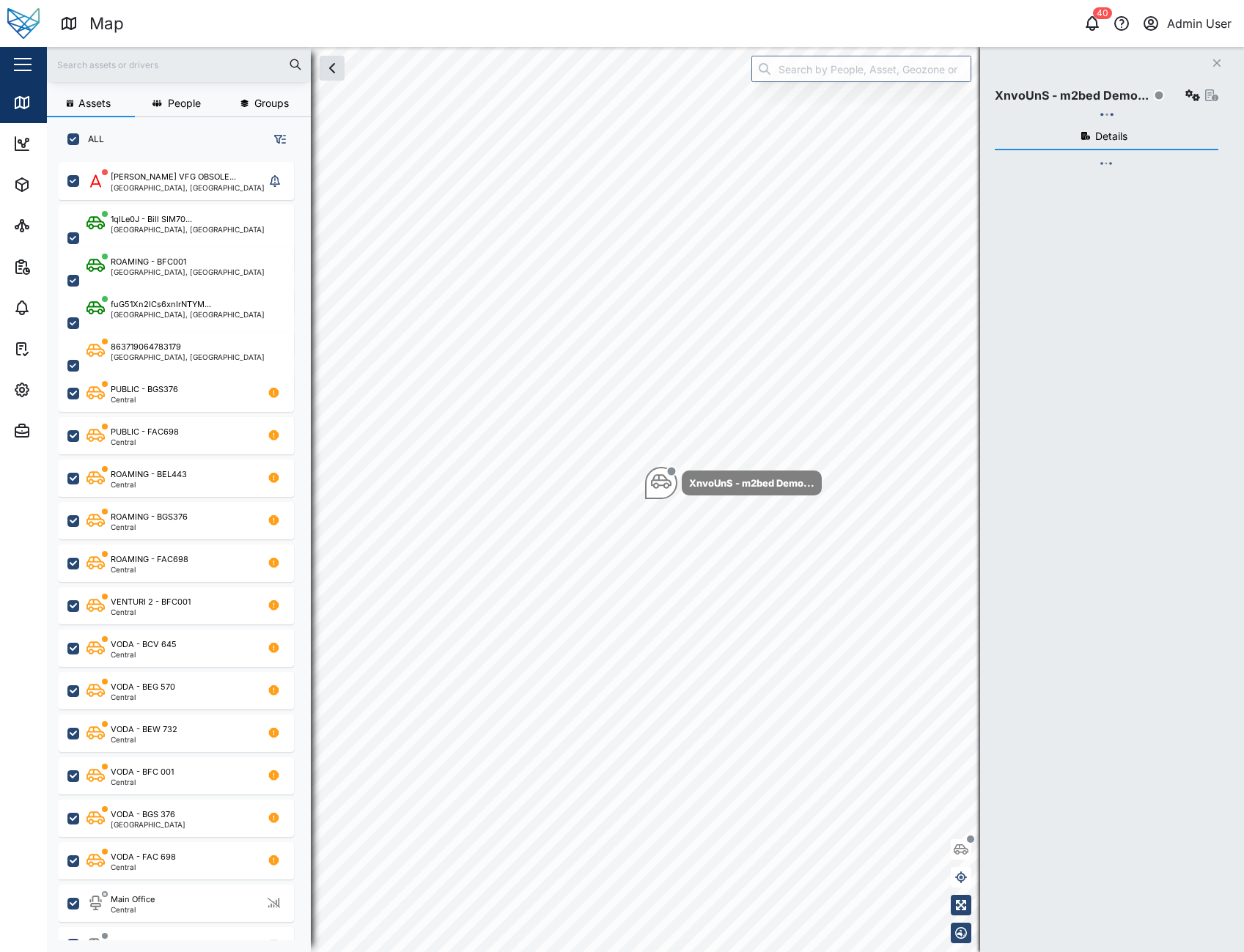
checkbox input "true"
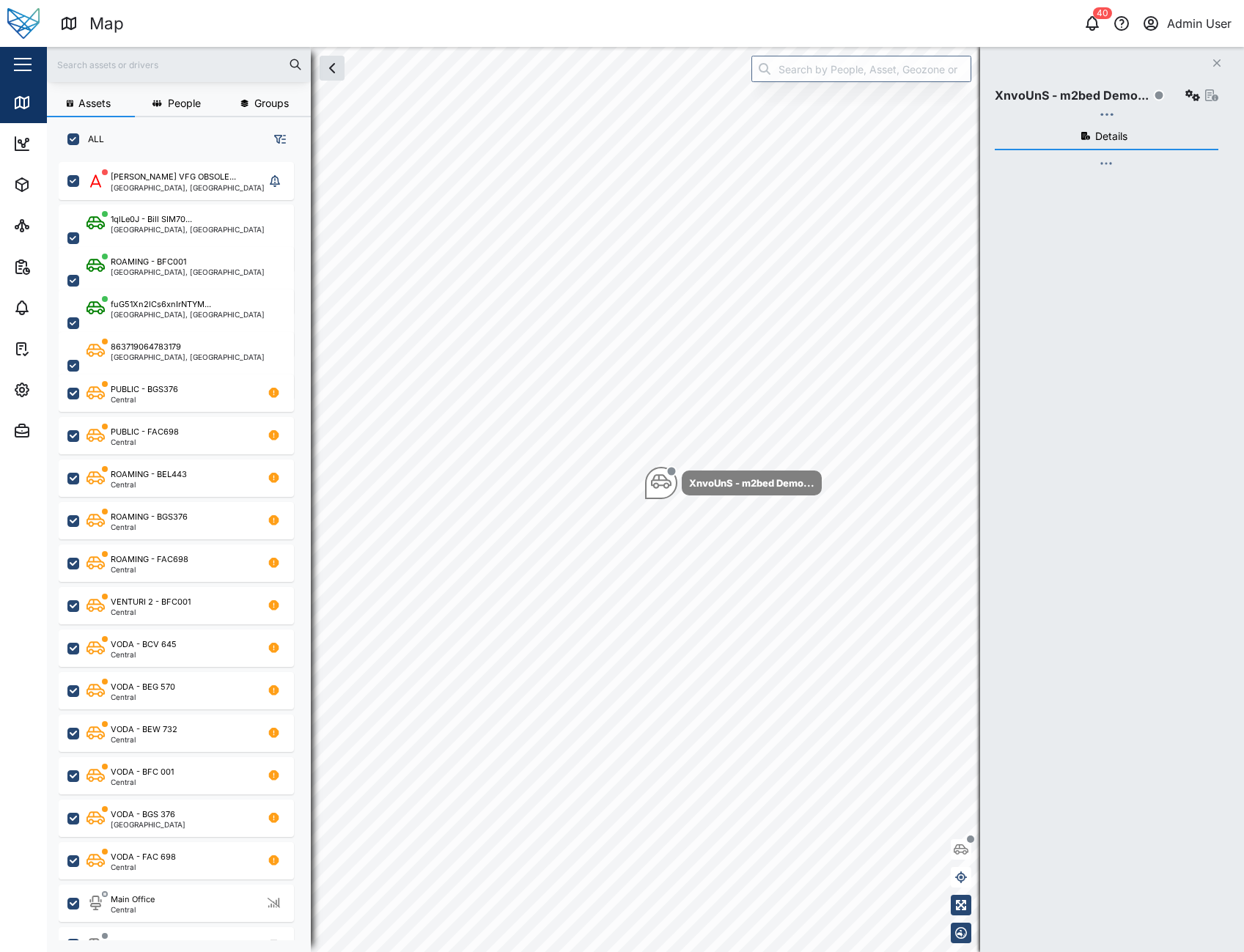
checkbox input "true"
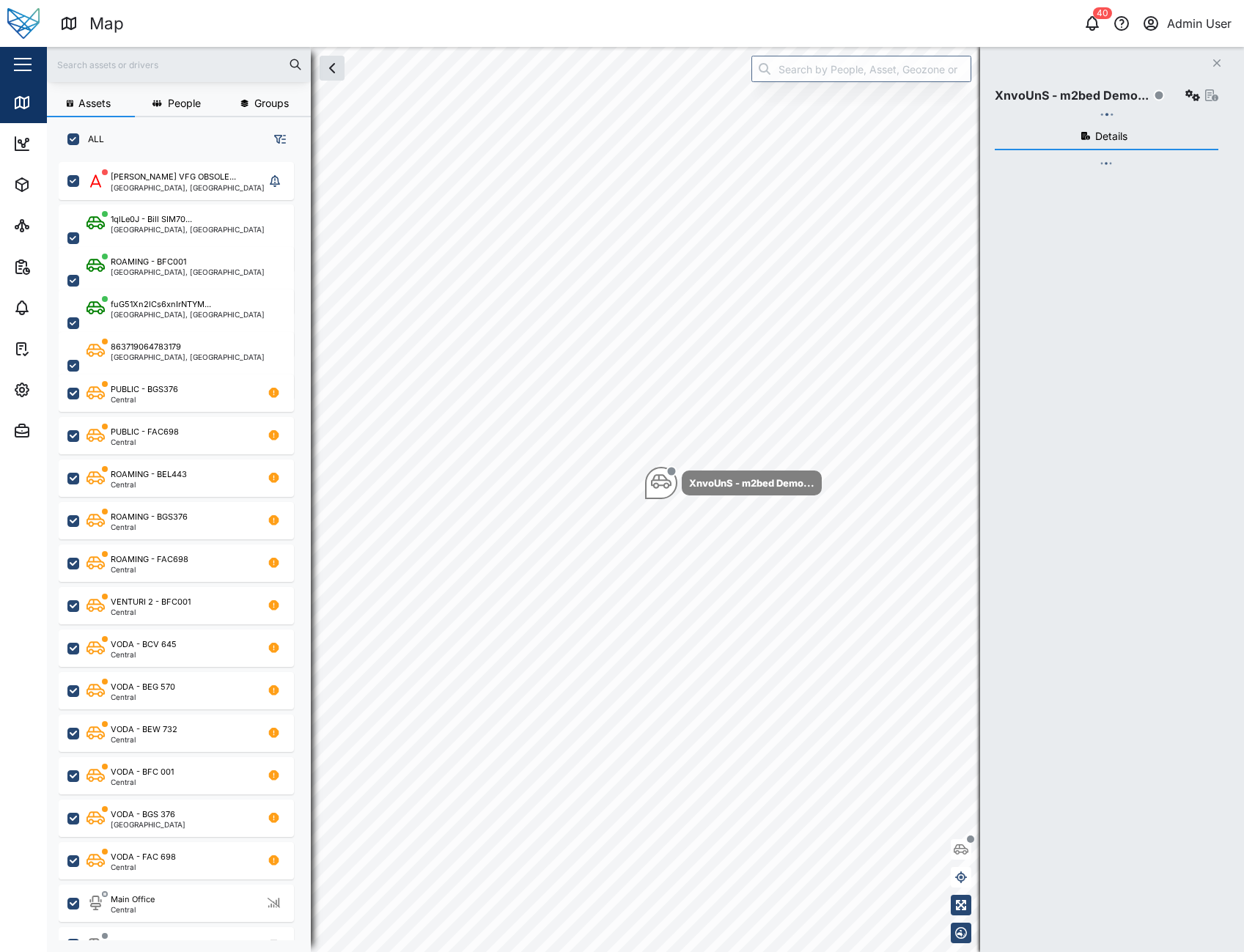
checkbox input "true"
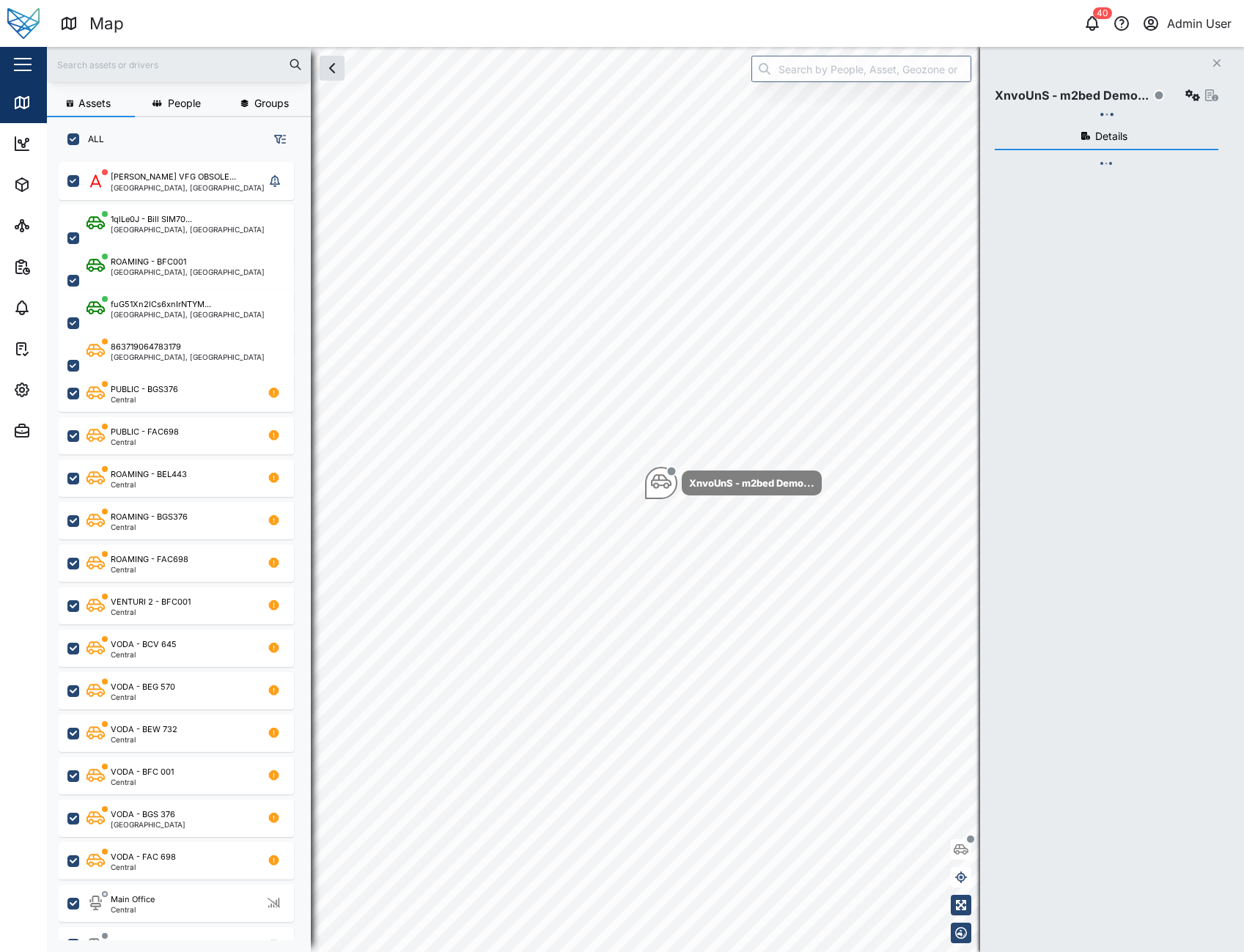
checkbox input "true"
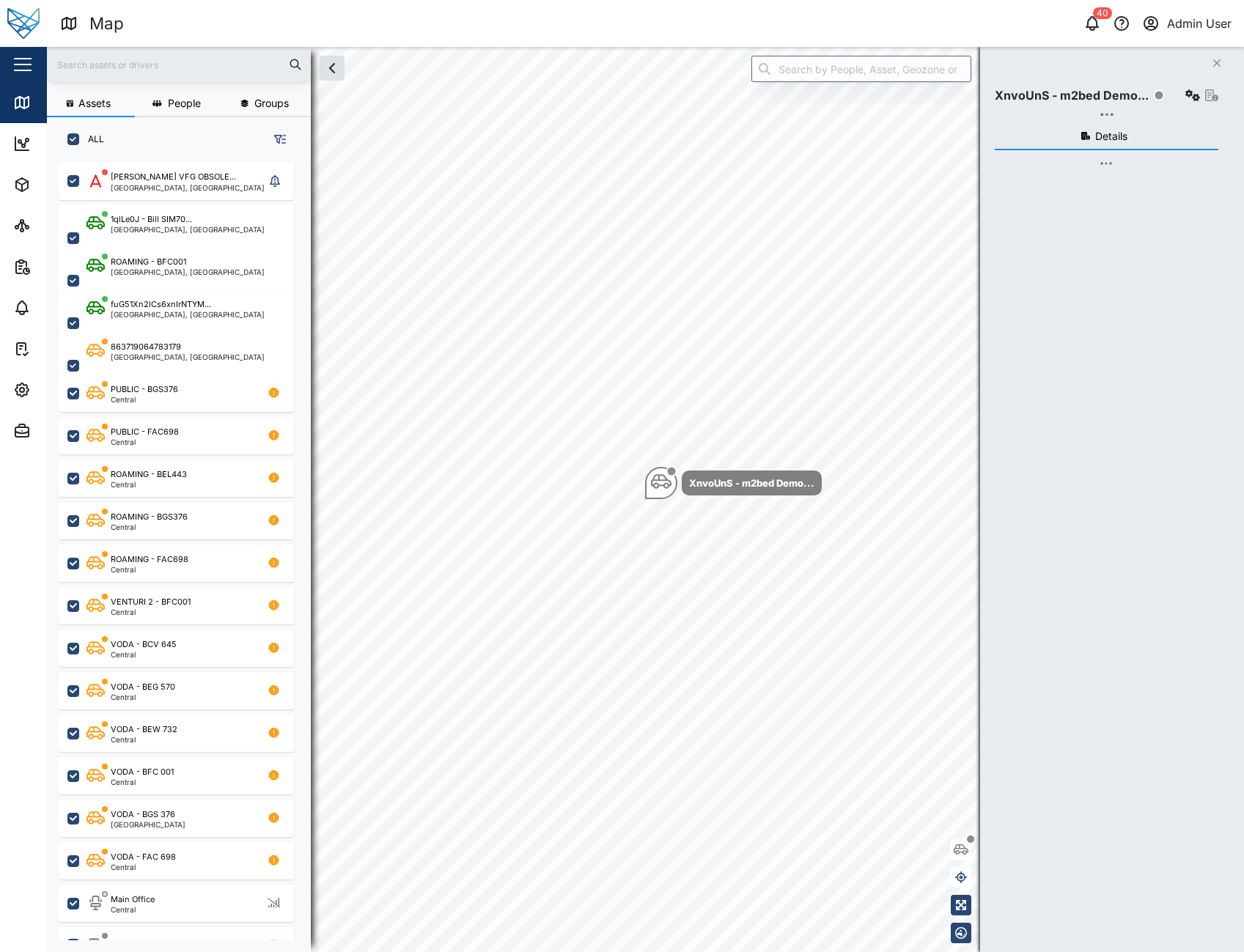
checkbox input "true"
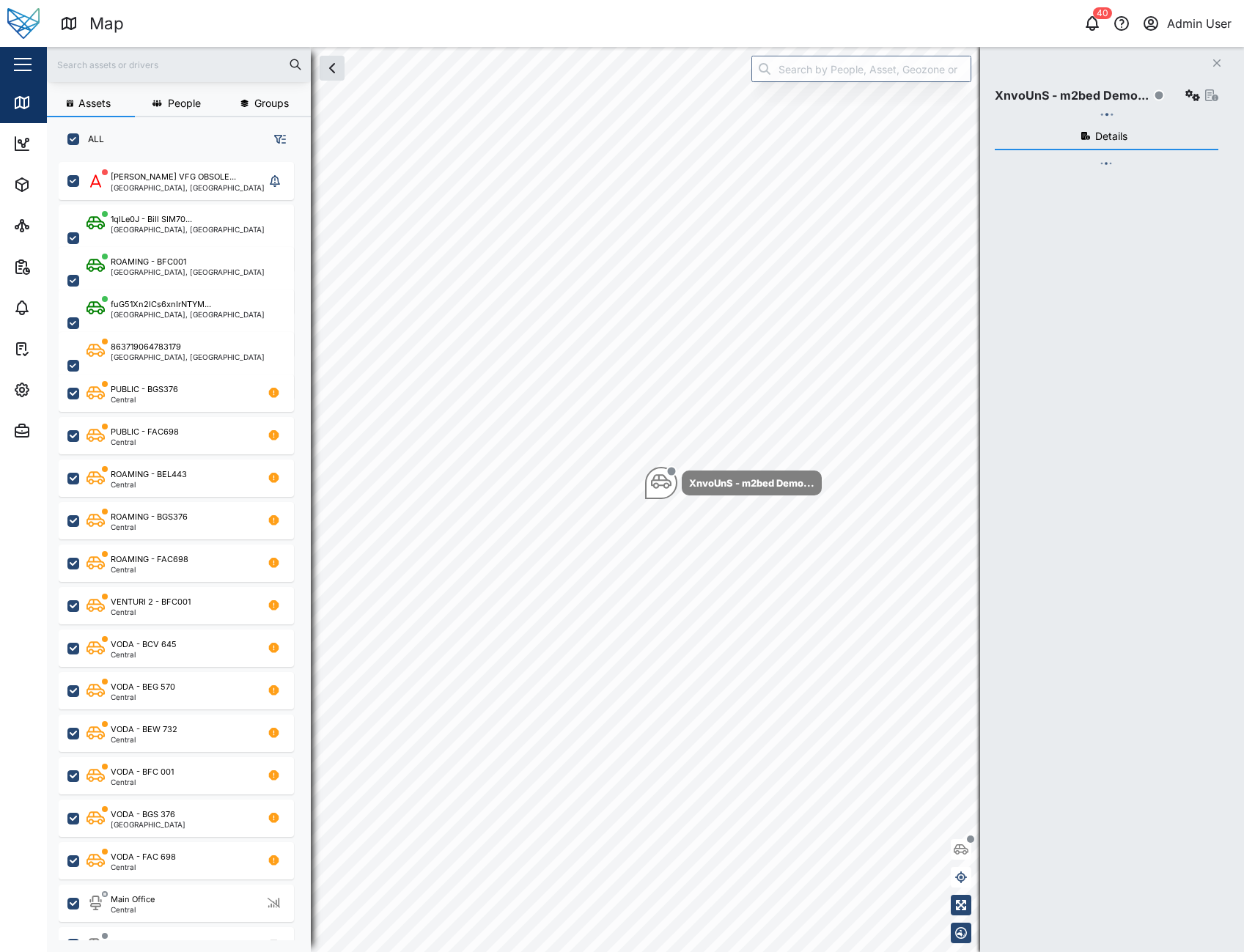
checkbox input "true"
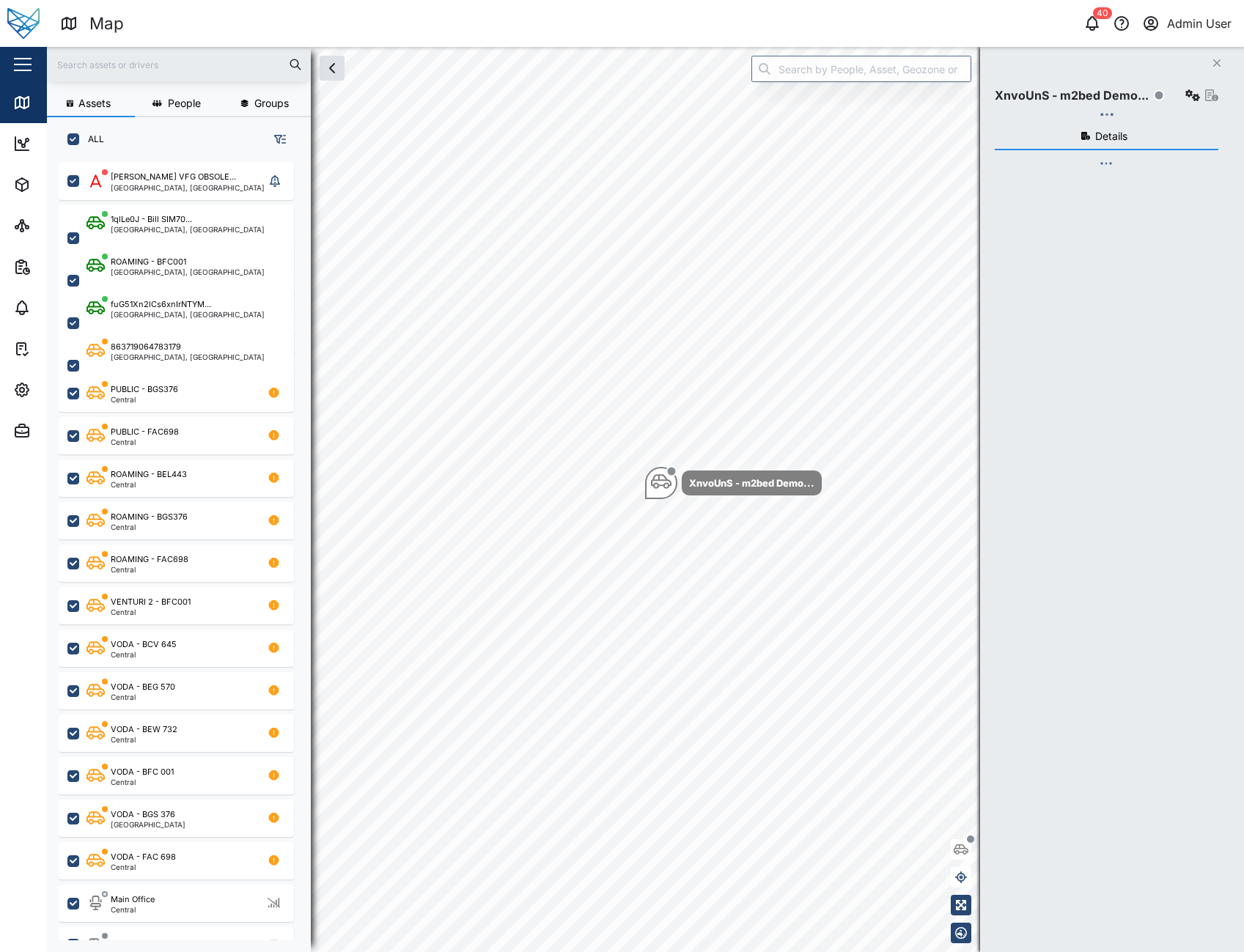
checkbox input "true"
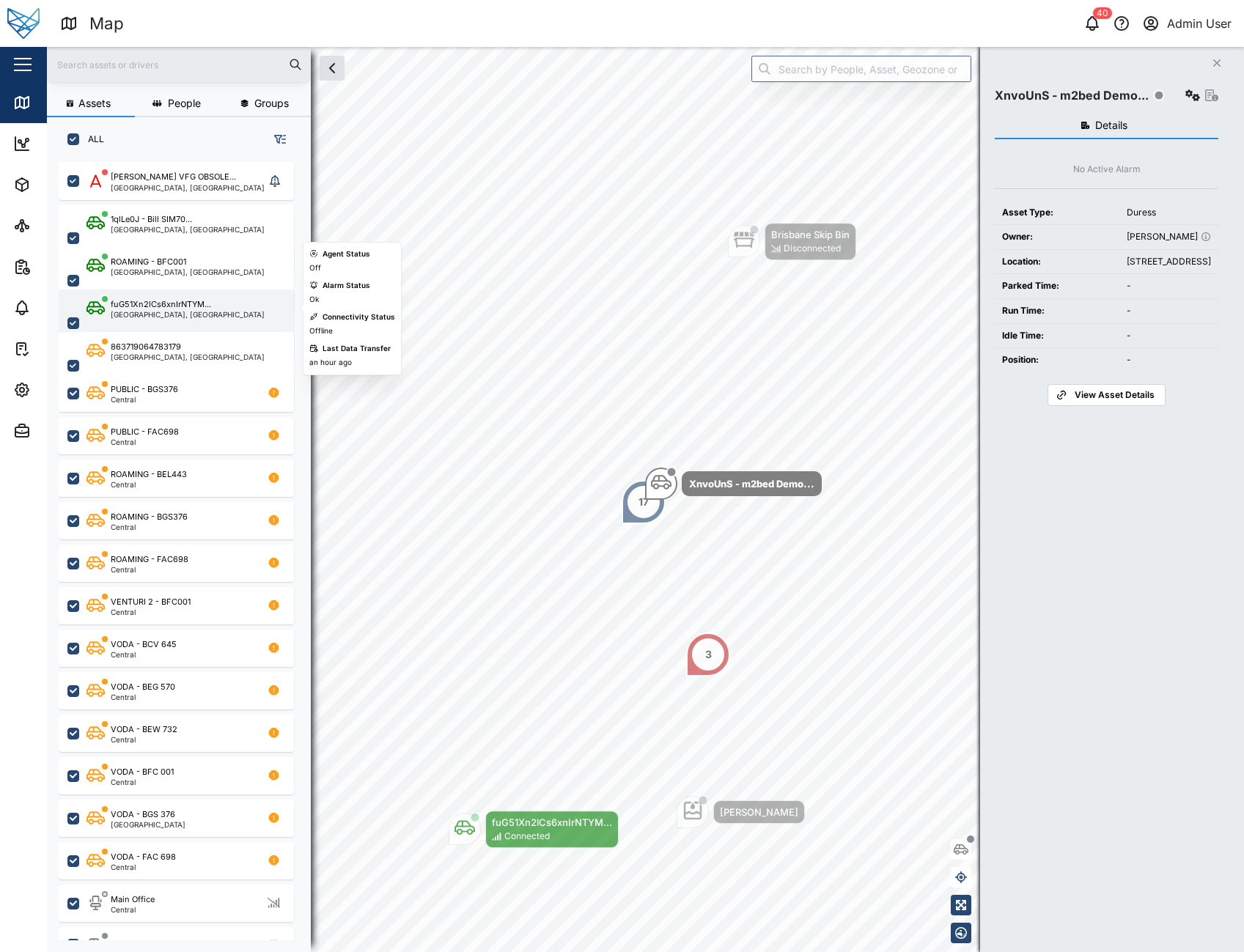
click at [203, 315] on div "Brisbane, Queensland" at bounding box center [187, 315] width 154 height 7
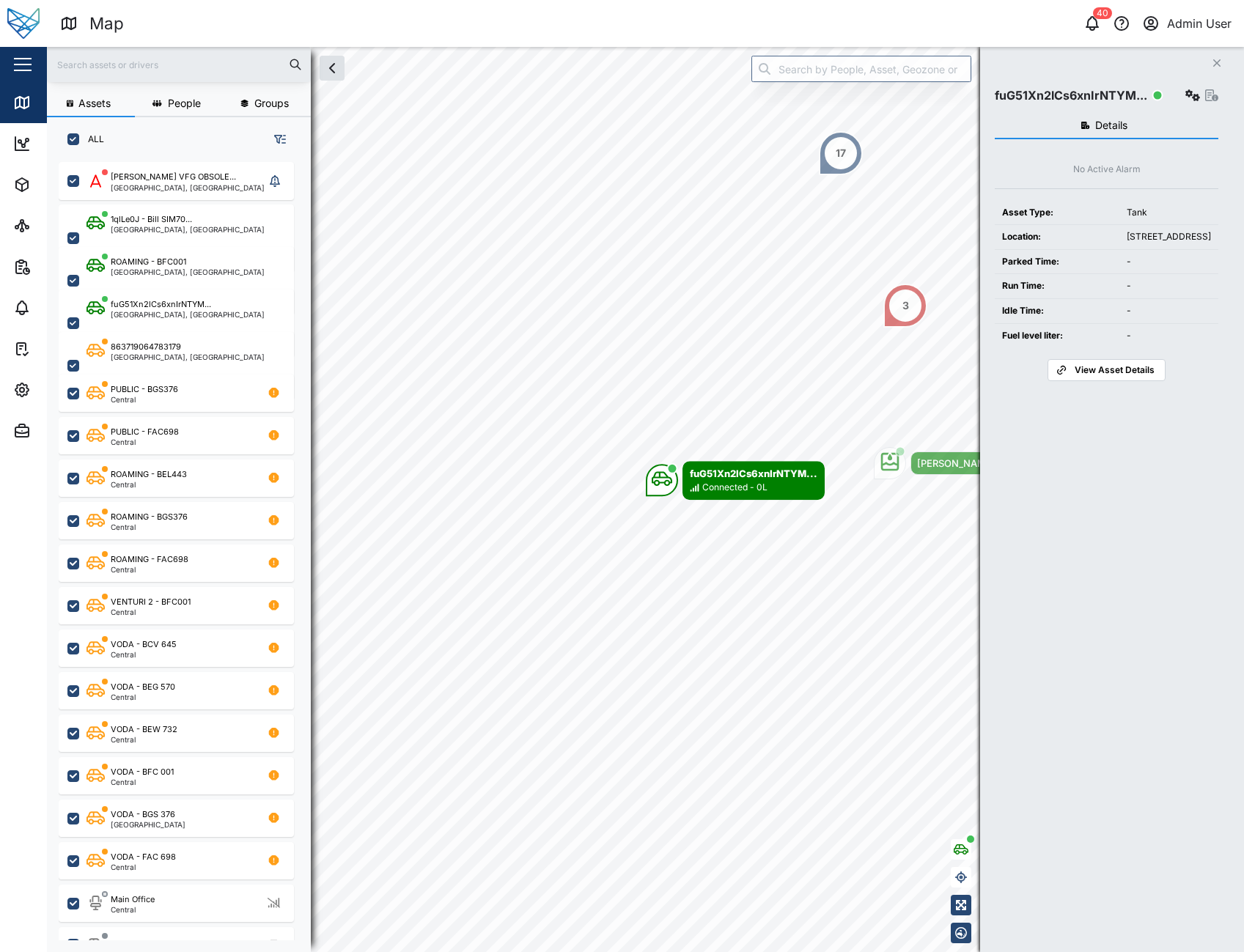
click at [1116, 380] on span "View Asset Details" at bounding box center [1115, 370] width 80 height 20
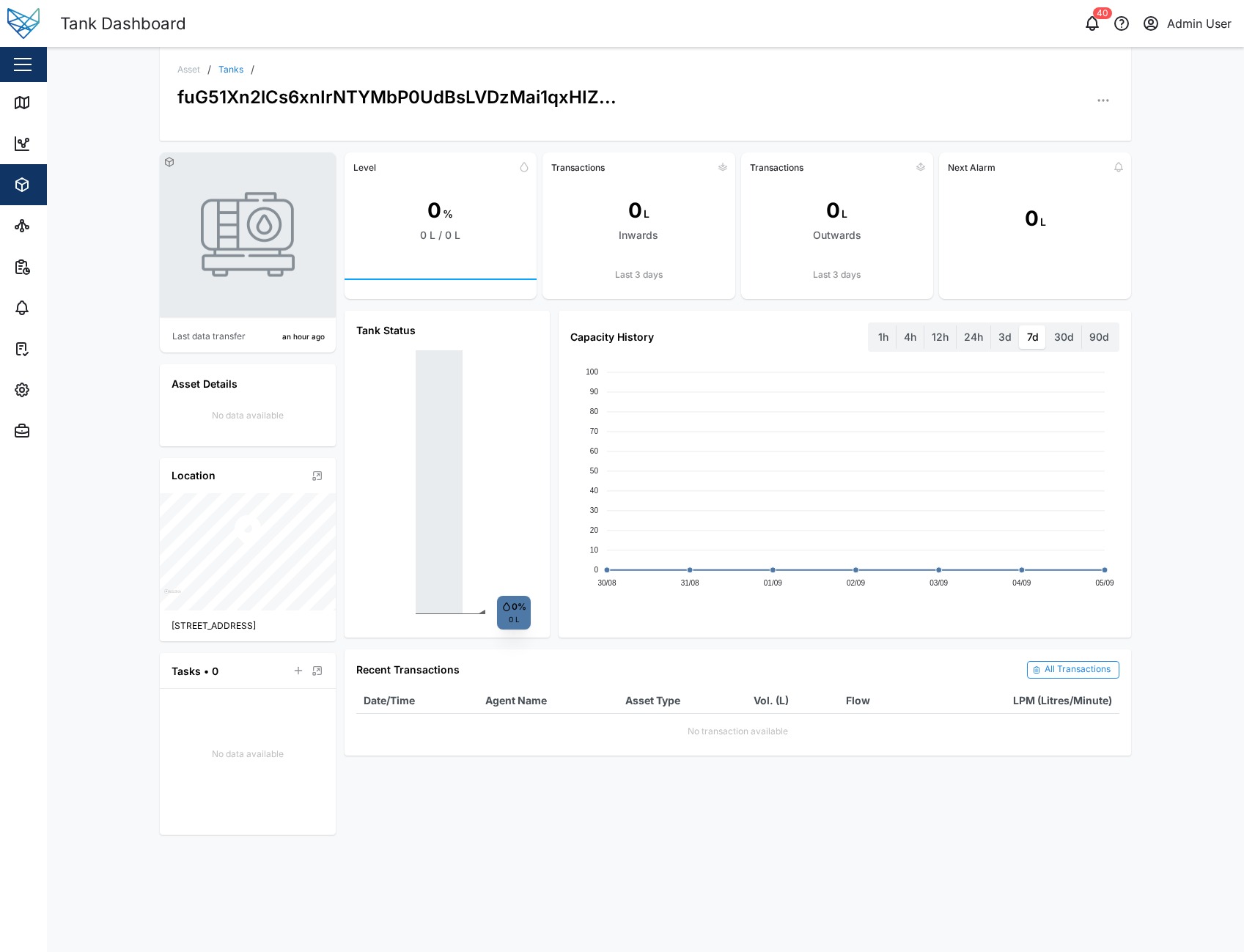
click at [1117, 92] on div "Asset / Tanks / fuG51Xn2lCs6xnIrNTYMbP0UdBsLVDzMai1qxHIZ..." at bounding box center [646, 94] width 972 height 94
click at [1105, 99] on icon "button" at bounding box center [1104, 101] width 15 height 15
click at [1034, 202] on div "Sensors" at bounding box center [1046, 204] width 108 height 14
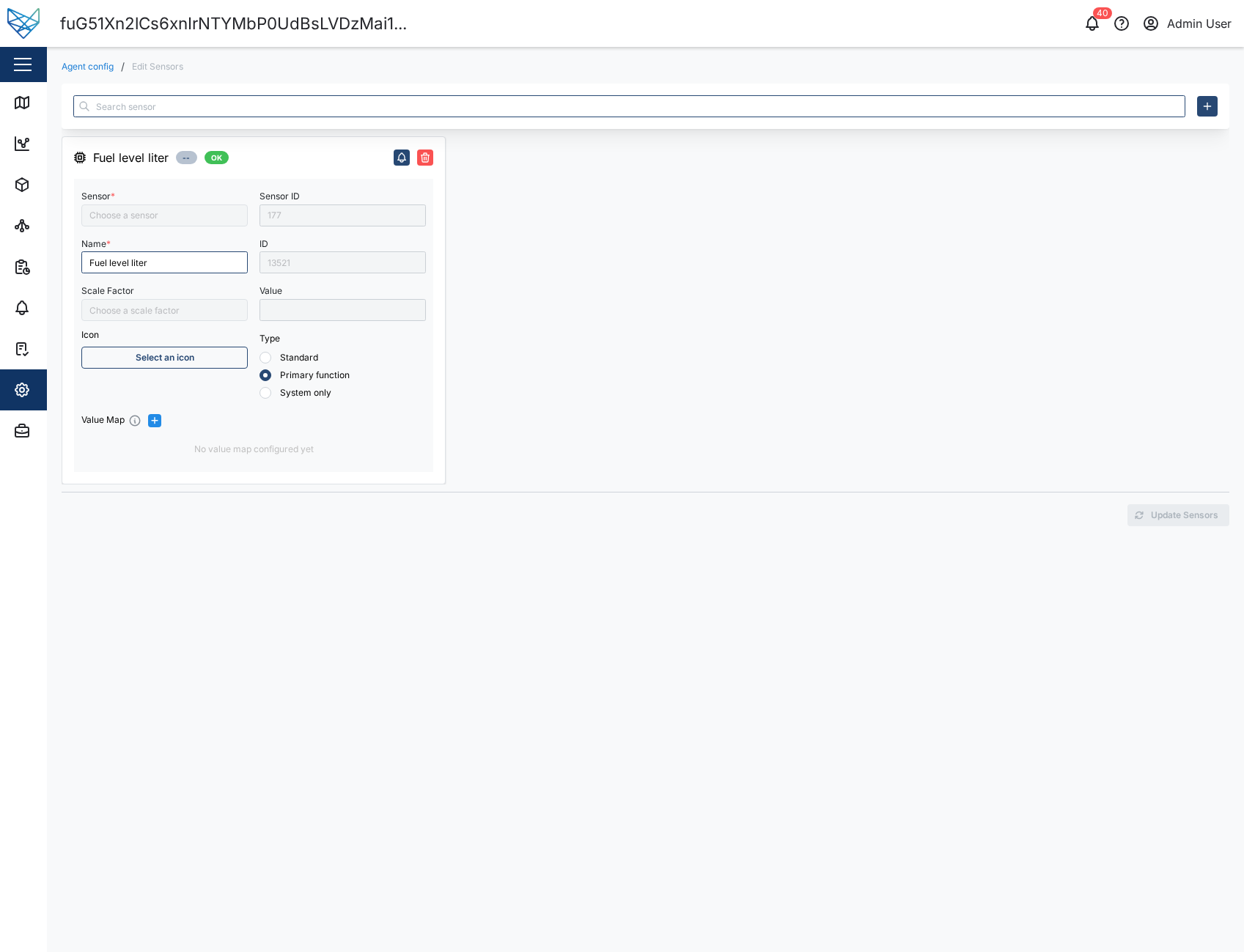
type input "Fuel Level Liter"
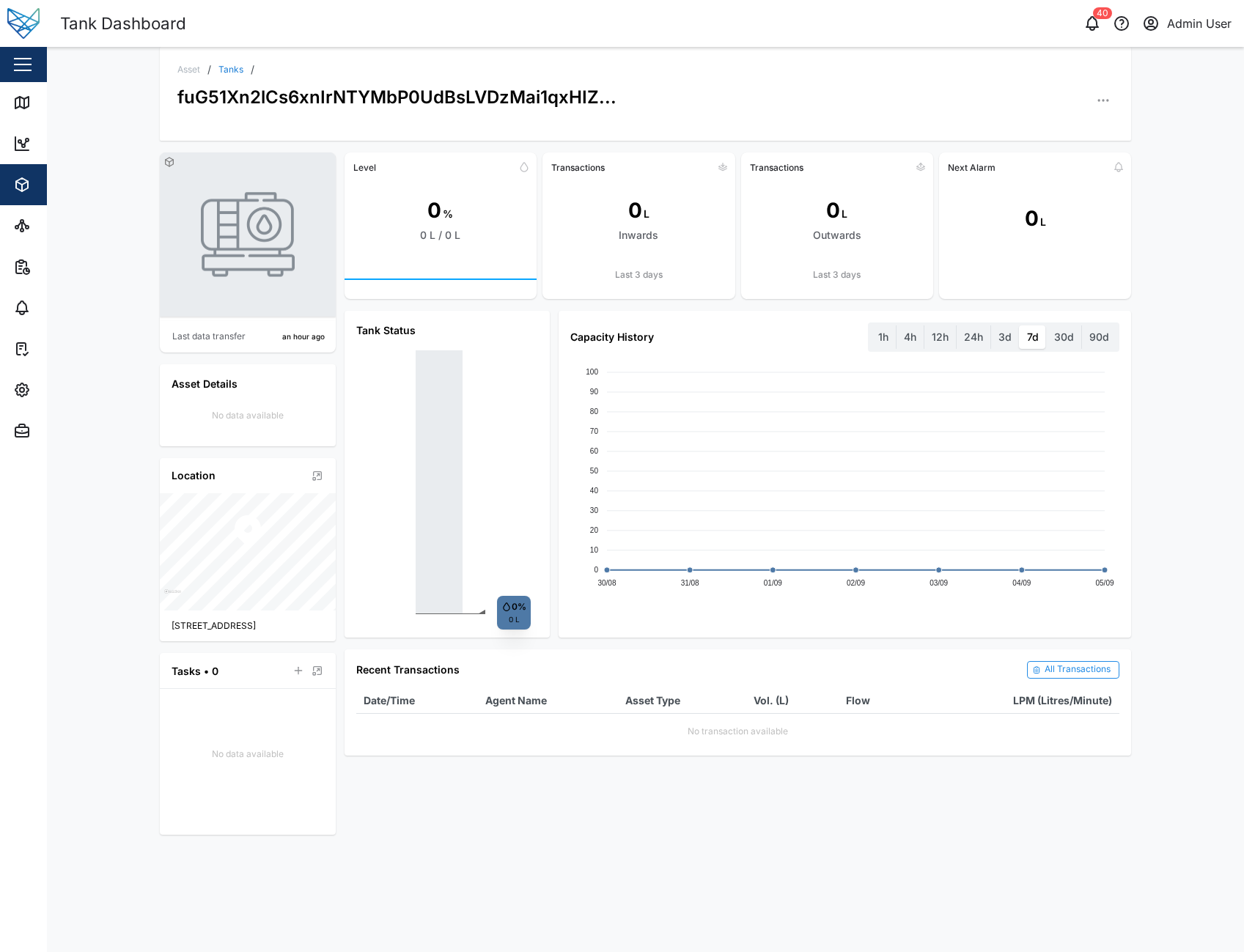
click at [1108, 98] on icon "button" at bounding box center [1104, 101] width 15 height 15
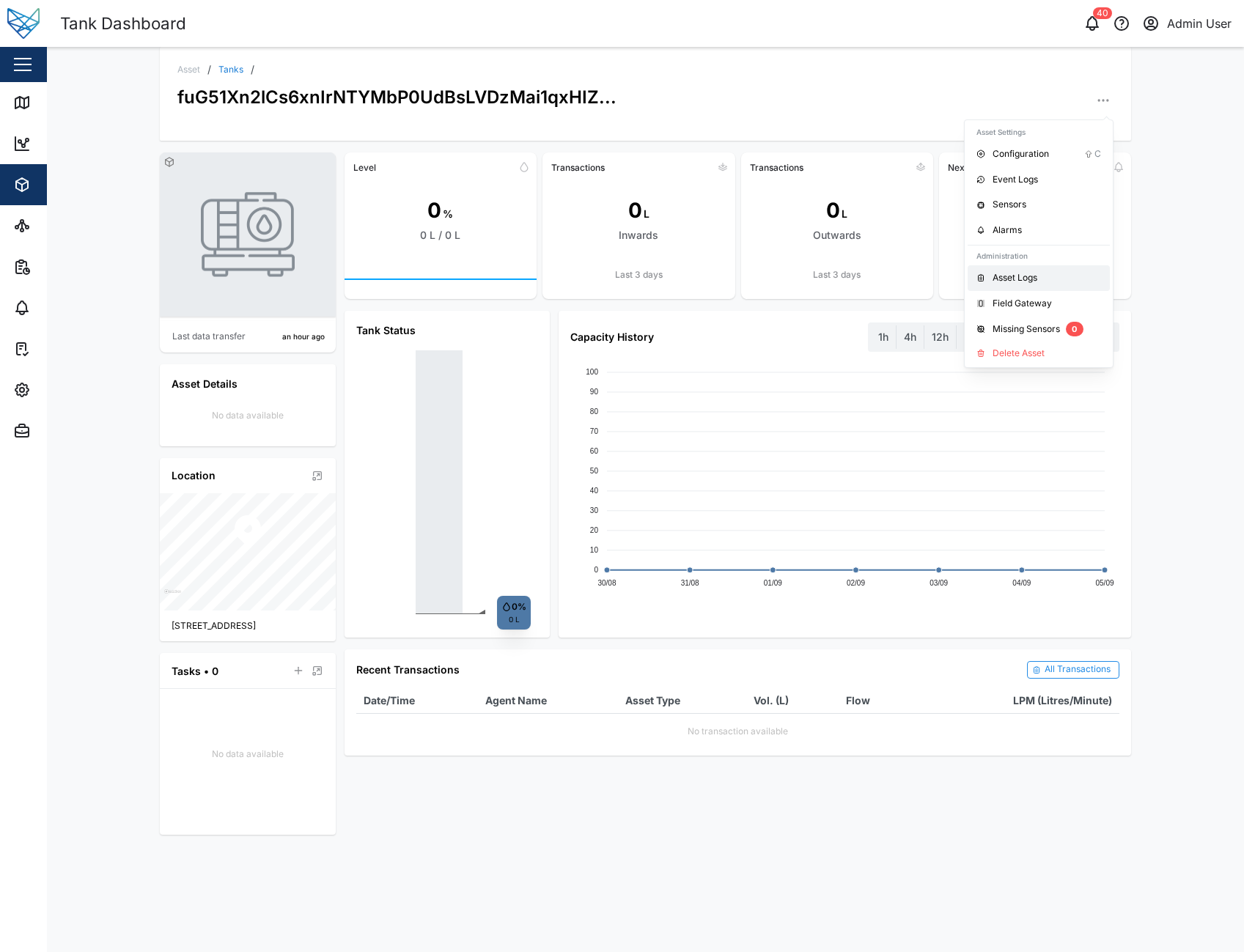
click at [1202, 484] on div "Asset / Tanks / fuG51Xn2lCs6xnIrNTYMbP0UdBsLVDzMai1qxHIZ... Asset Settings Conf…" at bounding box center [646, 500] width 1197 height 905
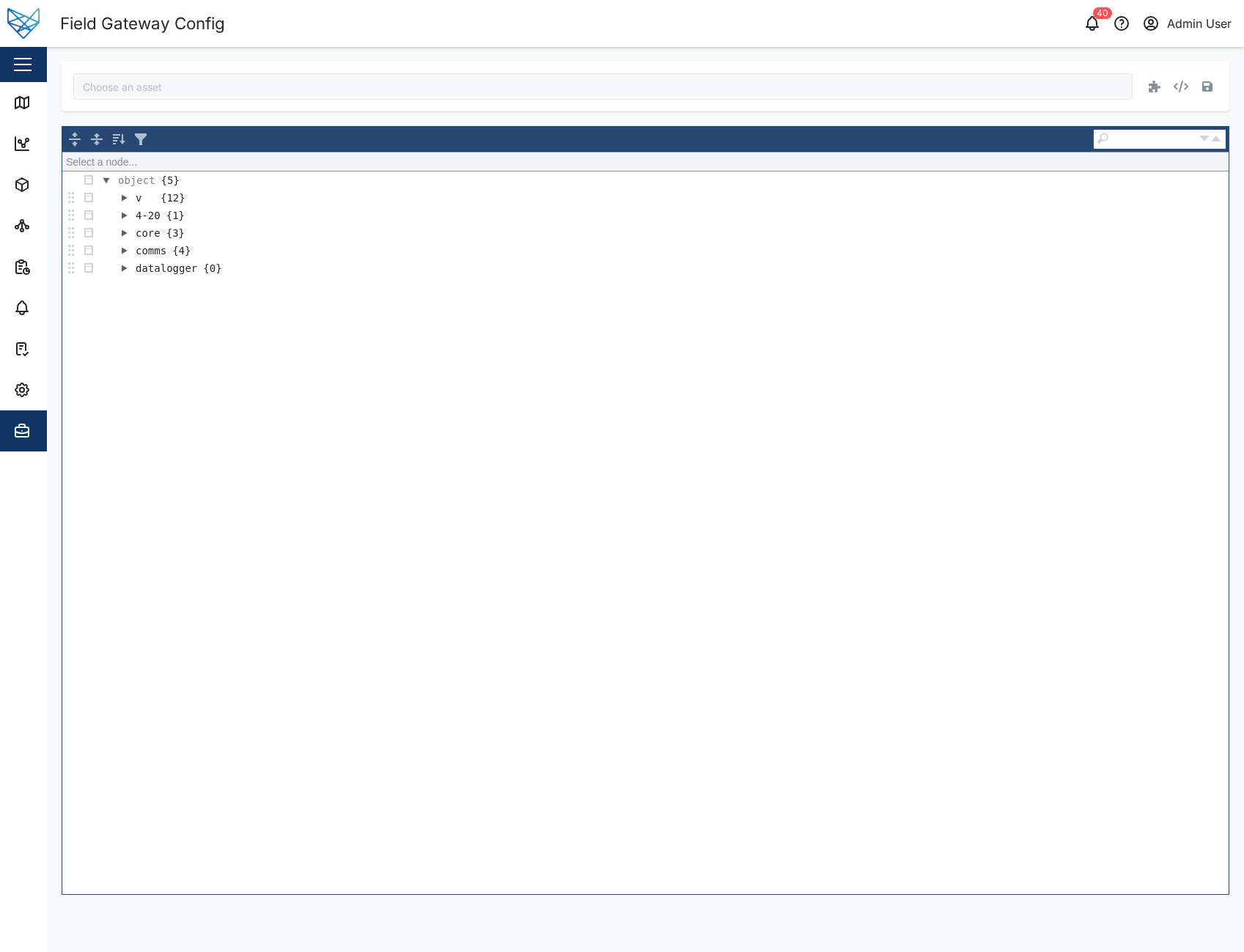
type input "fuG51Xn2lCs6xnIrNTYMbP0UdBsLVDzMai1qxHIZyGI"
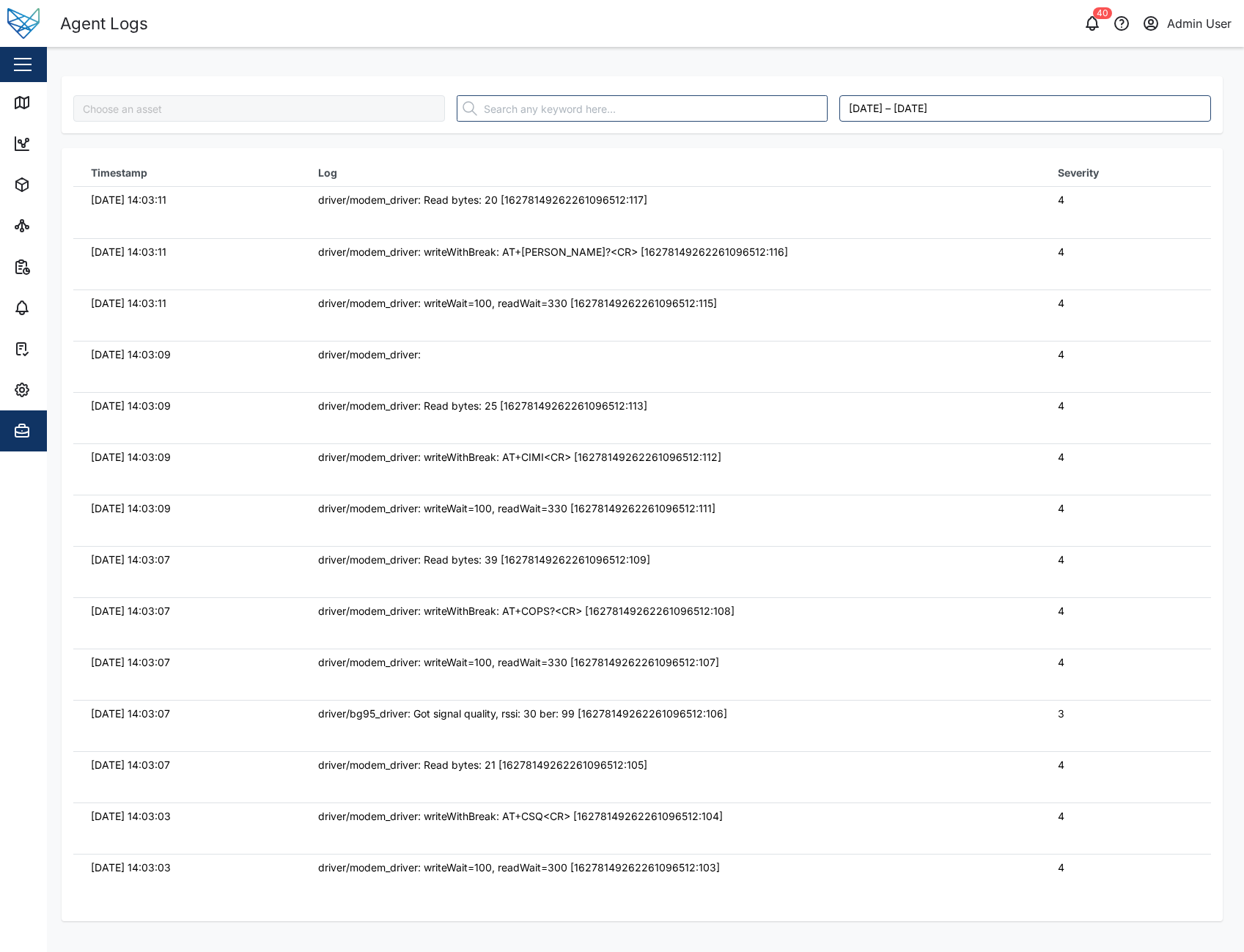
type input "fuG51Xn2lCs6xnIrNTYMbP0UdBsLVDzMai1qxHIZyGI"
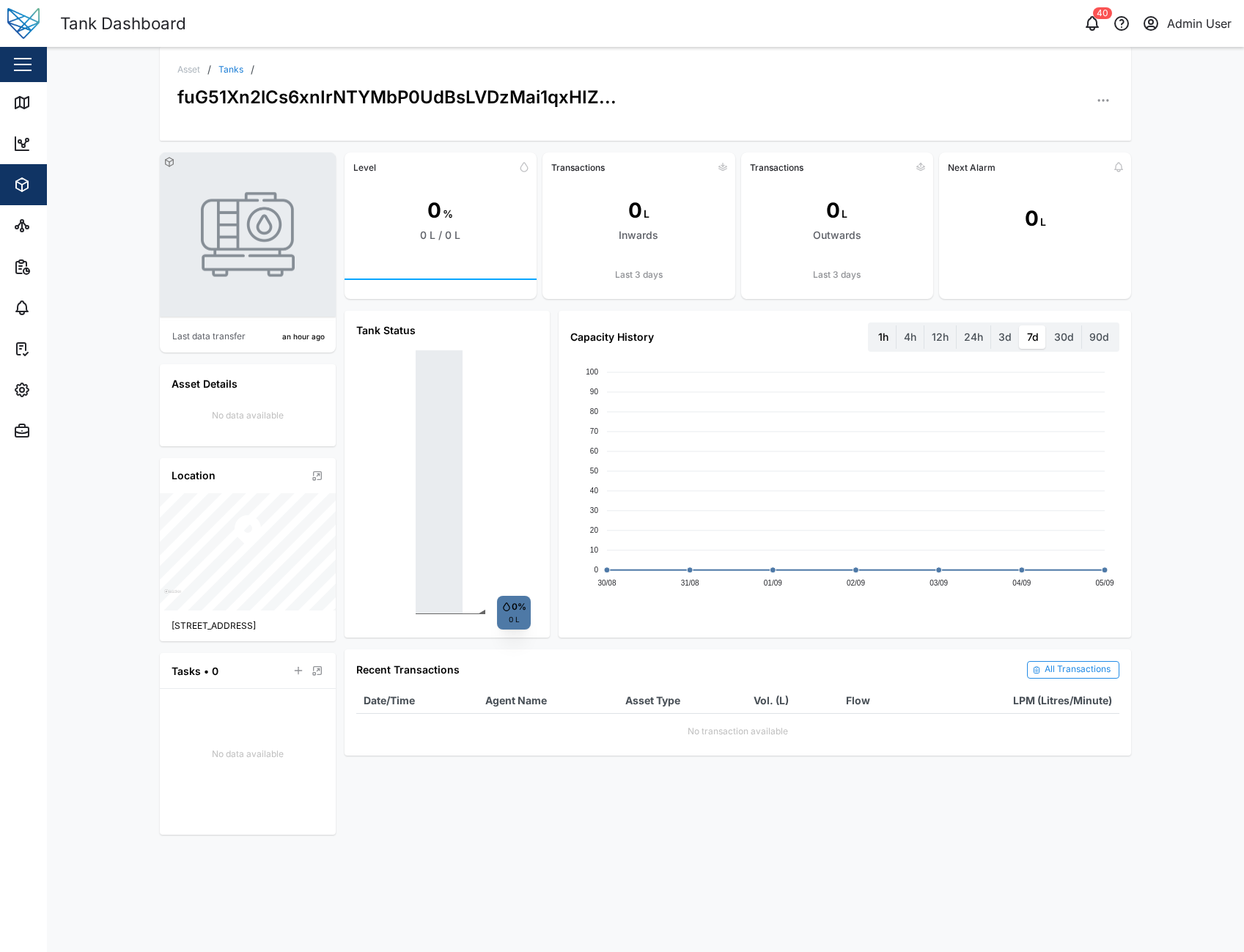
click at [881, 336] on label "1h" at bounding box center [883, 336] width 25 height 23
click at [871, 325] on hour "1h" at bounding box center [871, 325] width 0 height 0
click at [879, 339] on label "1h" at bounding box center [883, 336] width 25 height 23
click at [871, 325] on hour "1h" at bounding box center [871, 325] width 0 height 0
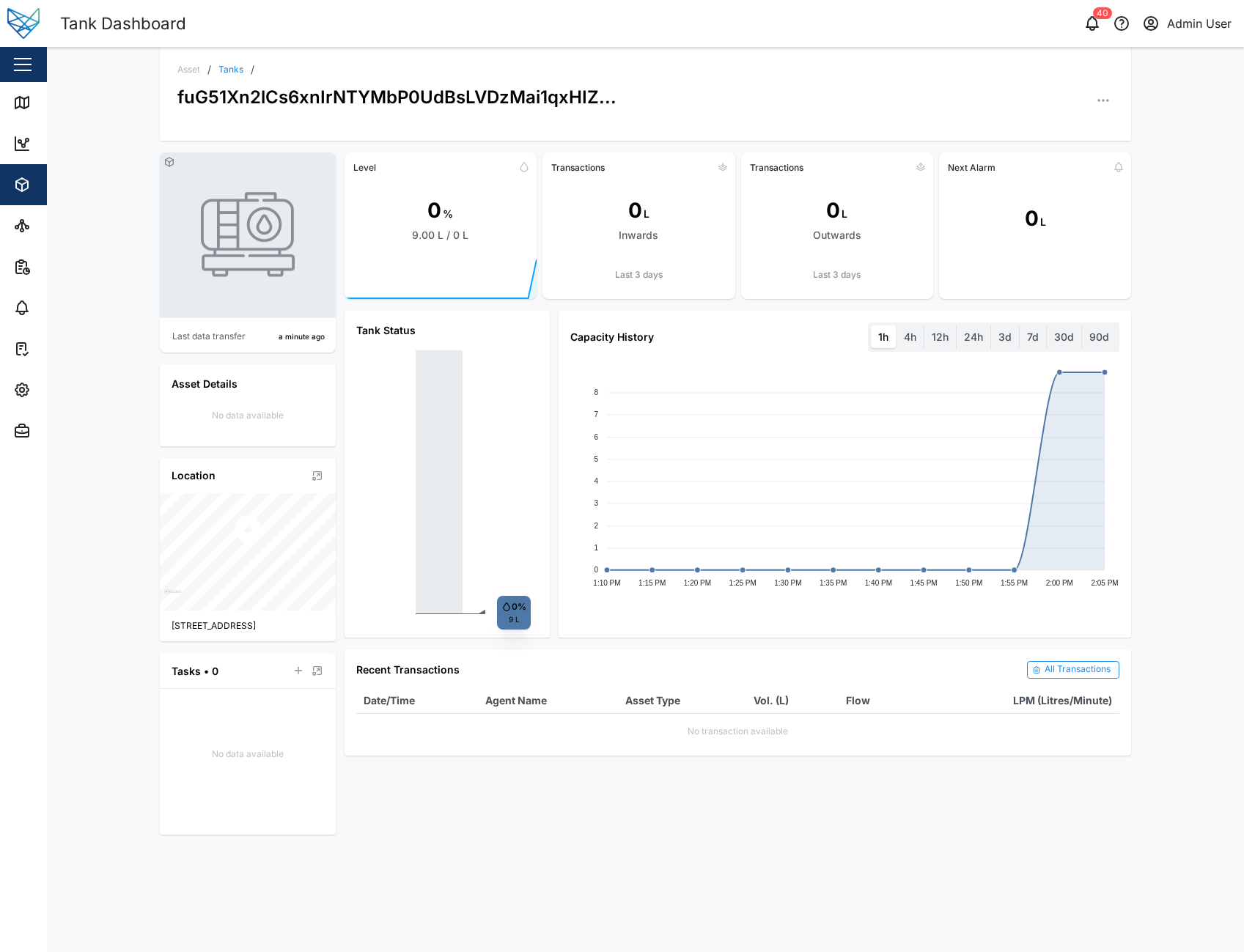
click at [513, 621] on div "◄ 0% 9 L" at bounding box center [447, 482] width 182 height 287
click at [1105, 102] on icon "button" at bounding box center [1104, 101] width 15 height 15
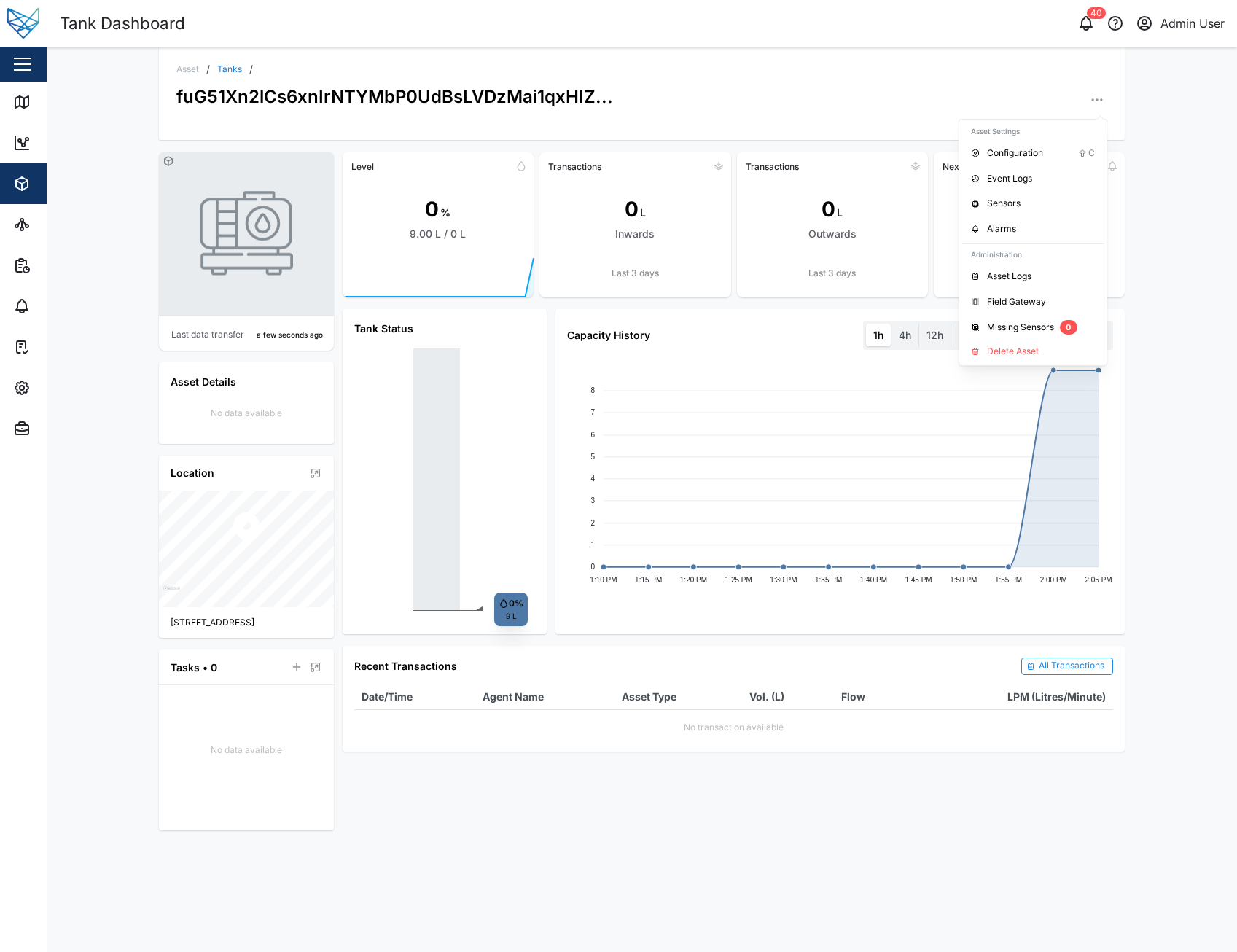
click at [1146, 463] on div "Asset / Tanks / fuG51Xn2lCs6xnIrNTYMbP0UdBsLVDzMai1qxHIZ... Asset Settings Conf…" at bounding box center [642, 499] width 1190 height 905
click at [432, 617] on div "◄ 0% 9 L" at bounding box center [444, 479] width 181 height 286
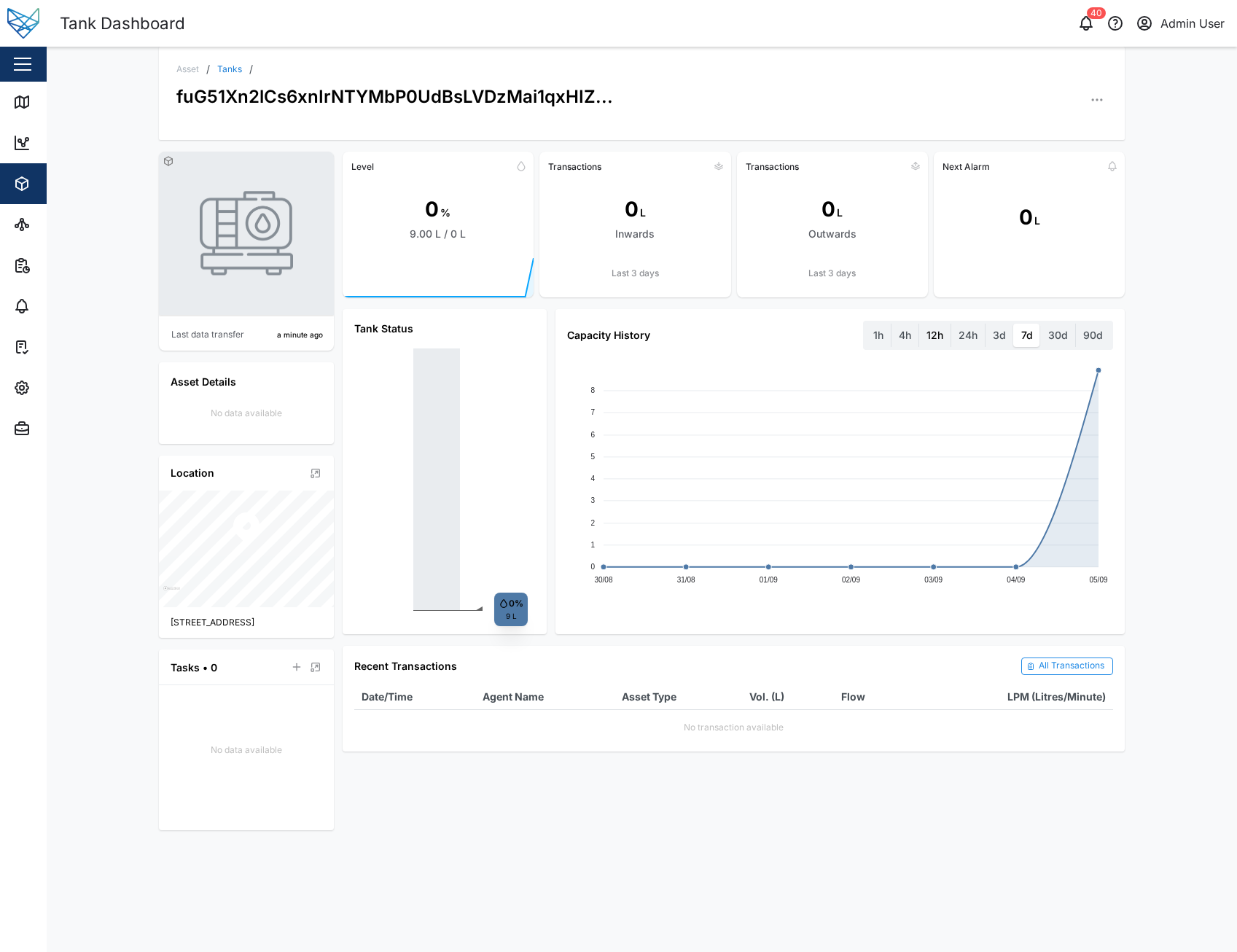
click at [939, 335] on label "12h" at bounding box center [935, 334] width 31 height 23
click at [919, 323] on hours "12h" at bounding box center [919, 323] width 0 height 0
click at [901, 337] on label "4h" at bounding box center [905, 334] width 27 height 23
click at [892, 323] on hours "4h" at bounding box center [892, 323] width 0 height 0
click at [891, 337] on label "1h" at bounding box center [878, 334] width 25 height 23
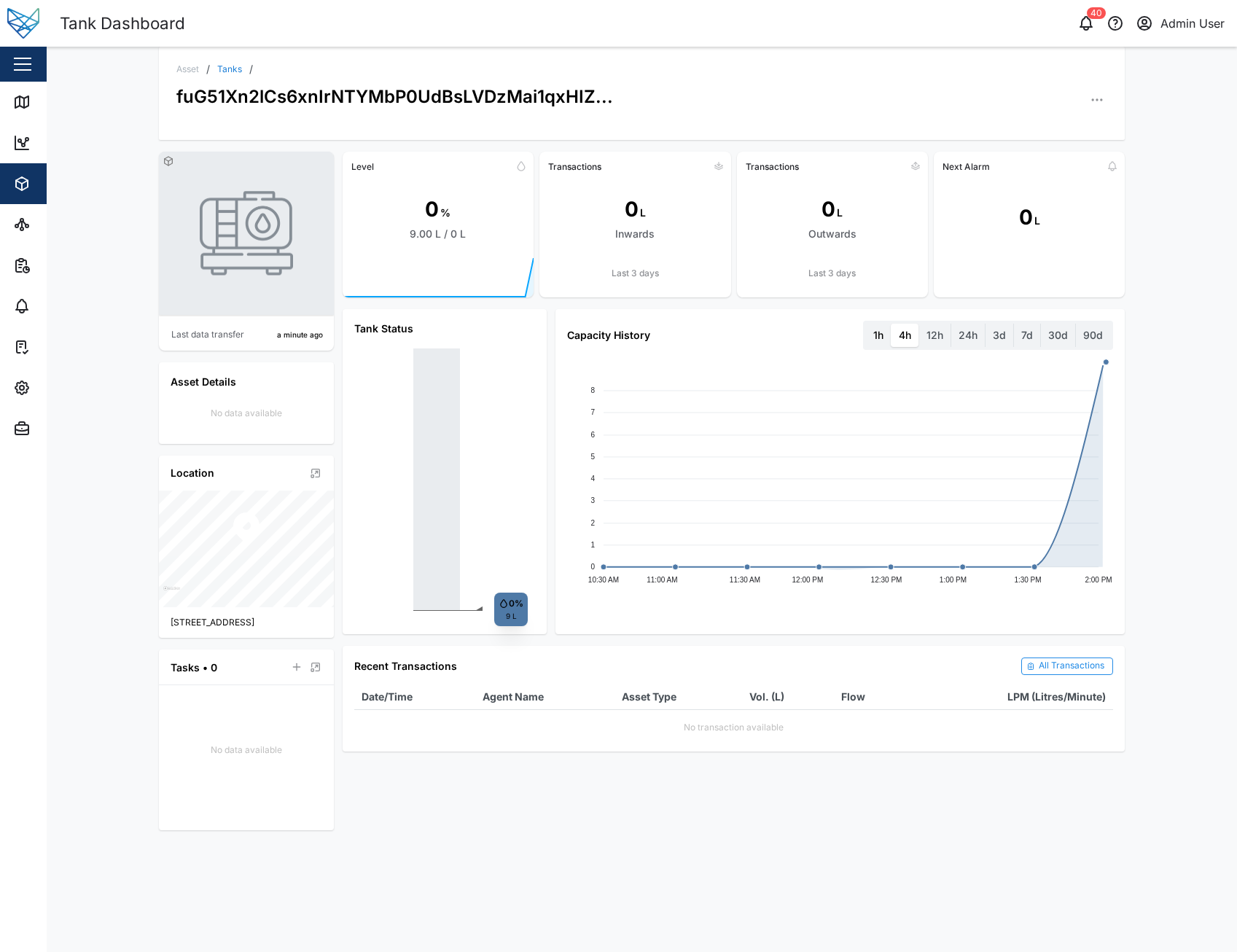
click at [866, 323] on hour "1h" at bounding box center [866, 323] width 0 height 0
click at [909, 338] on label "4h" at bounding box center [905, 334] width 27 height 23
click at [892, 323] on hours "4h" at bounding box center [892, 323] width 0 height 0
click at [875, 337] on label "1h" at bounding box center [878, 334] width 25 height 23
click at [866, 323] on hour "1h" at bounding box center [866, 323] width 0 height 0
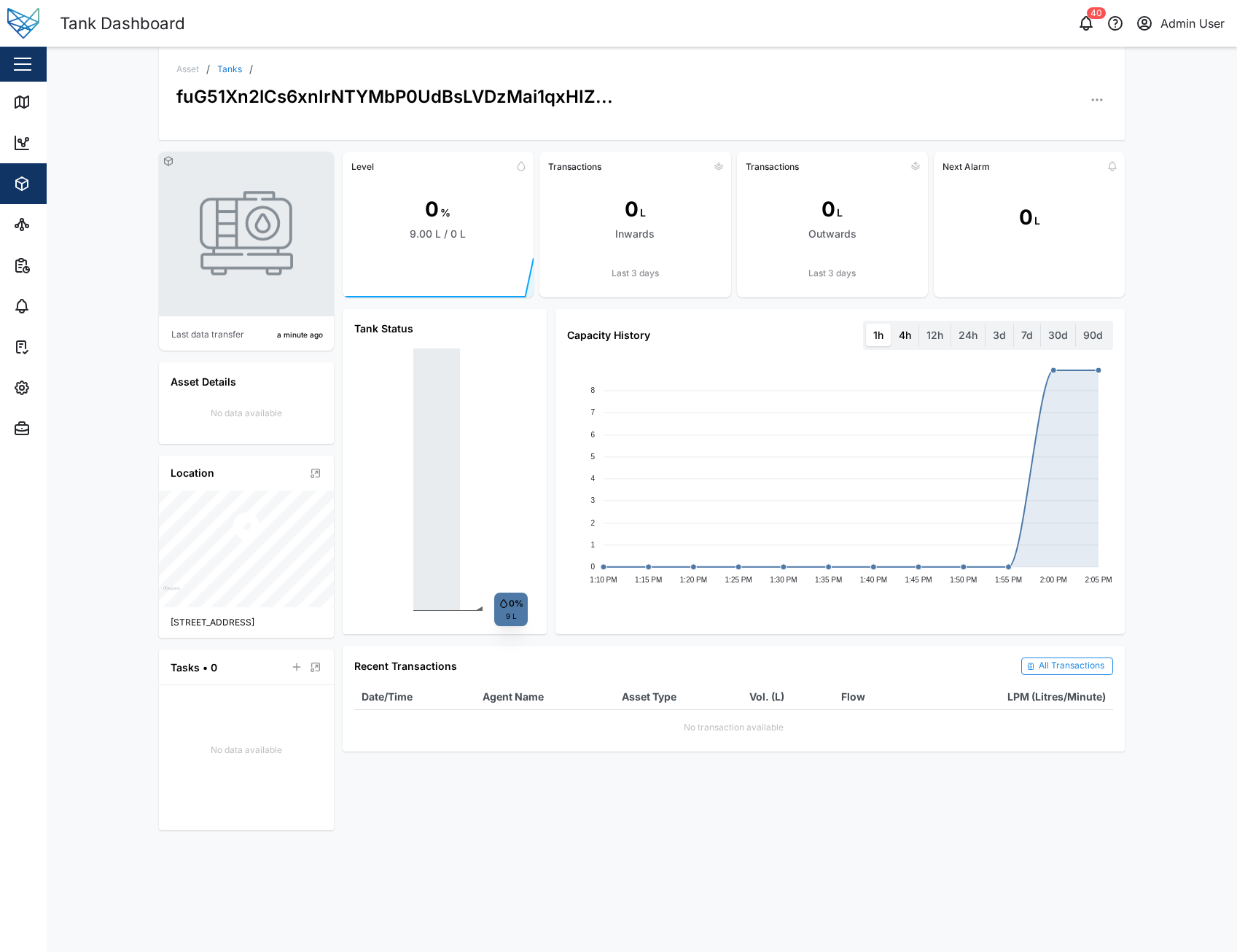
click at [900, 338] on label "4h" at bounding box center [905, 334] width 27 height 23
click at [892, 323] on hours "4h" at bounding box center [892, 323] width 0 height 0
click at [883, 334] on label "1h" at bounding box center [878, 334] width 25 height 23
click at [866, 323] on hour "1h" at bounding box center [866, 323] width 0 height 0
click at [692, 90] on div at bounding box center [872, 92] width 472 height 36
